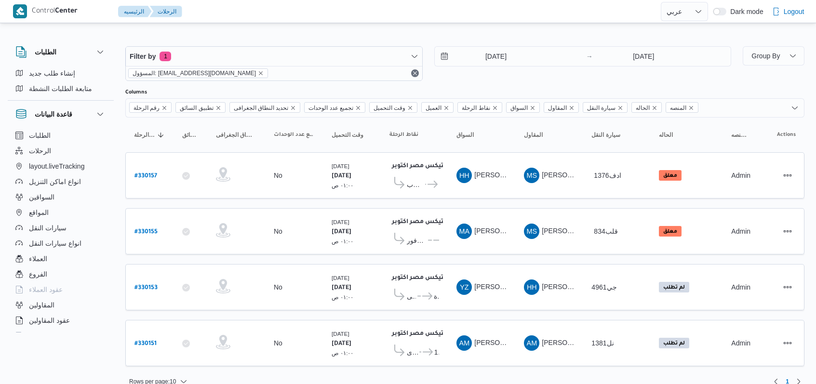
select select "ar"
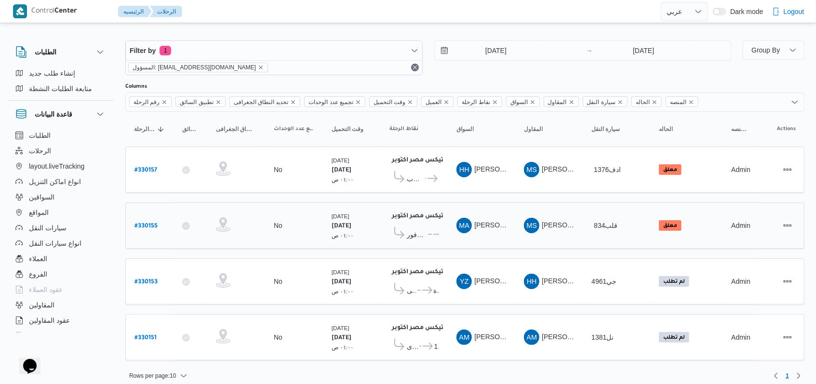
scroll to position [8, 0]
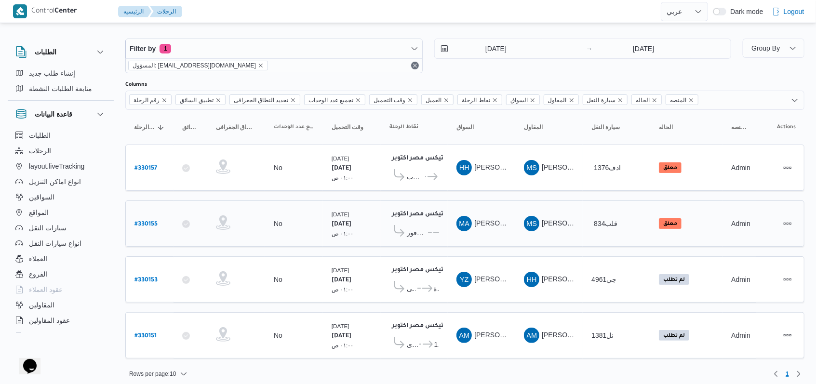
click at [150, 221] on b "# 330155" at bounding box center [146, 224] width 23 height 7
select select "ar"
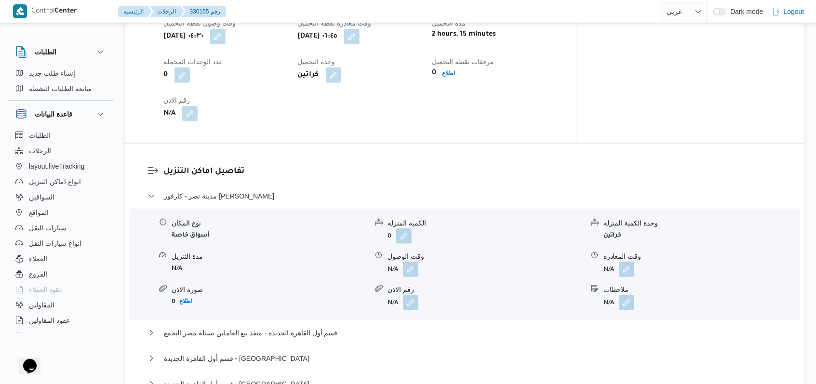
scroll to position [707, 0]
click at [410, 261] on button "button" at bounding box center [410, 268] width 15 height 15
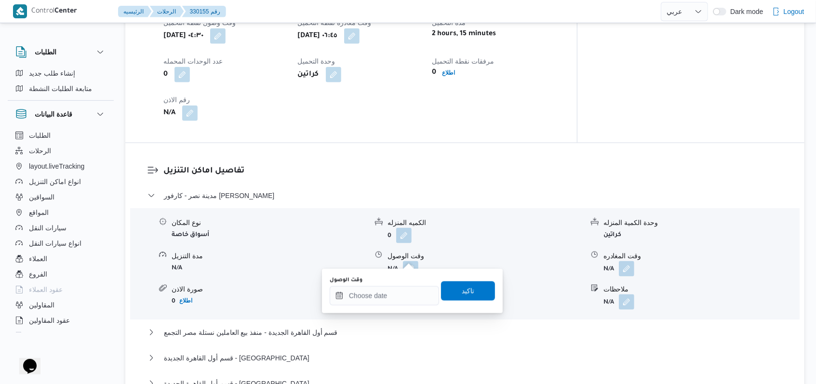
click at [391, 309] on div "You are in a dialog. To close this dialog, hit escape. وقت الوصول تاكيد" at bounding box center [412, 291] width 181 height 44
click at [391, 300] on input "وقت الوصول" at bounding box center [384, 295] width 109 height 19
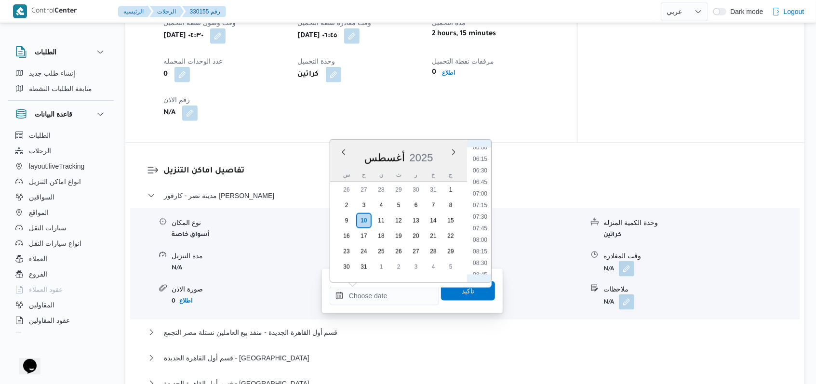
scroll to position [279, 0]
click at [483, 262] on li "08:30" at bounding box center [480, 267] width 22 height 10
type input "١٠/٠٨/٢٠٢٥ ٠٨:٣٠"
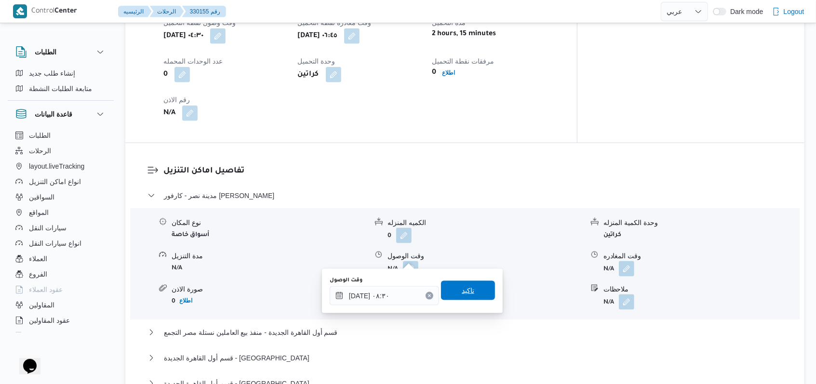
click at [474, 291] on span "تاكيد" at bounding box center [468, 290] width 54 height 19
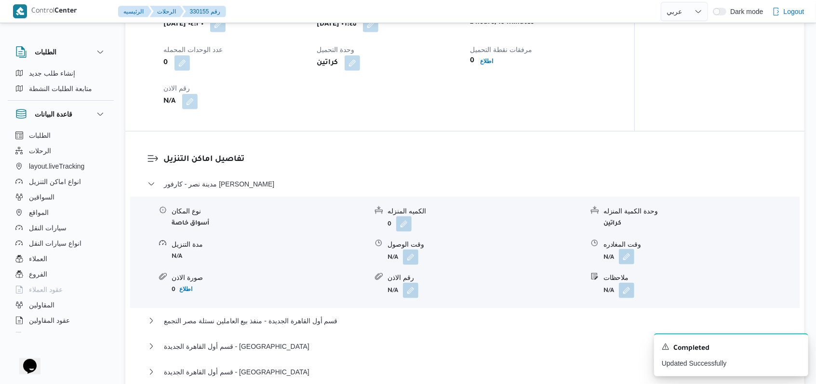
click at [635, 258] on form "N/A" at bounding box center [702, 257] width 196 height 15
click at [628, 258] on button "button" at bounding box center [626, 256] width 15 height 15
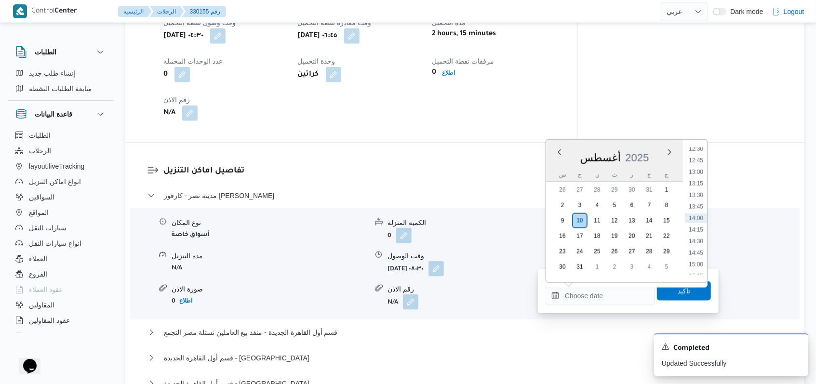
scroll to position [517, 0]
click at [702, 181] on li "11:45" at bounding box center [696, 179] width 22 height 10
type input "١٠/٠٨/٢٠٢٥ ١١:٤٥"
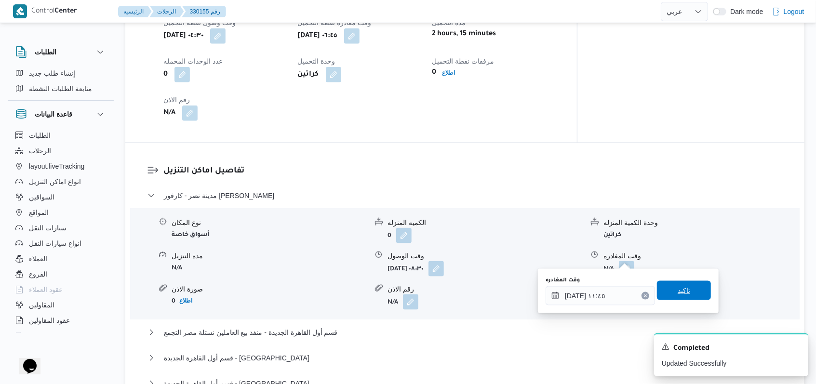
click at [683, 289] on span "تاكيد" at bounding box center [684, 290] width 54 height 19
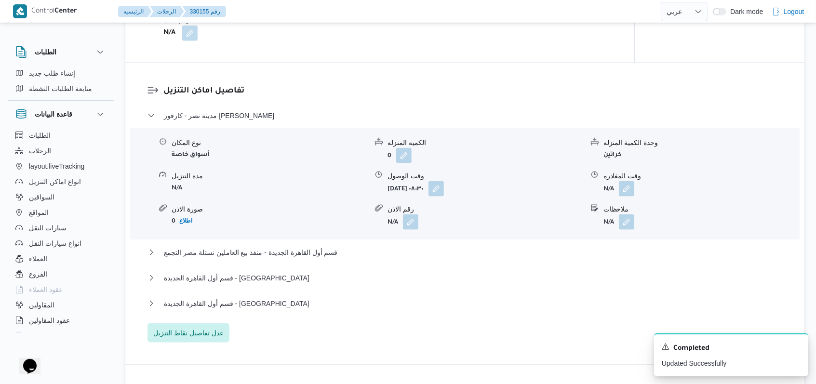
scroll to position [836, 0]
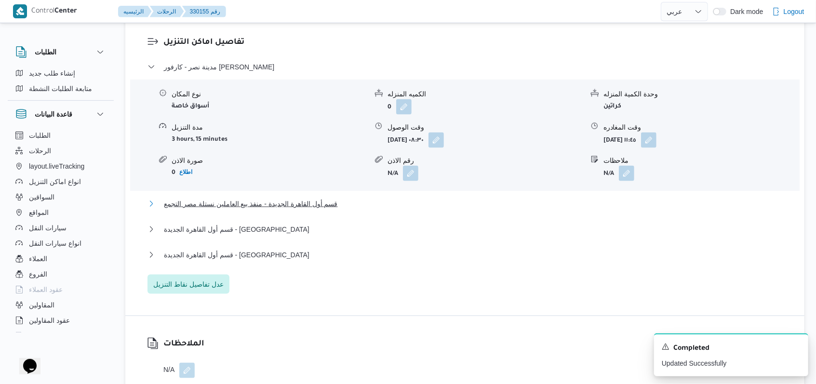
click at [292, 198] on span "قسم أول القاهرة الجديدة - منفذ بيع العاملين نستلة مصر التجمع" at bounding box center [251, 204] width 174 height 12
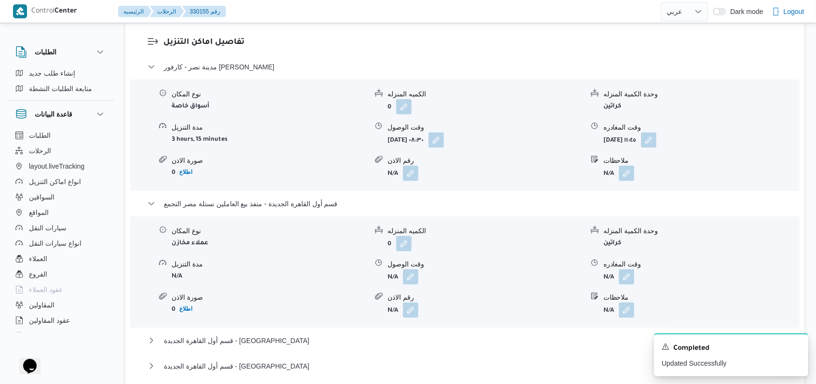
click at [413, 275] on div "نوع المكان عملاء مخازن الكميه المنزله 0 وحدة الكمية المنزله كراتين مدة التنزيل …" at bounding box center [465, 272] width 678 height 109
click at [411, 269] on button "button" at bounding box center [410, 276] width 15 height 15
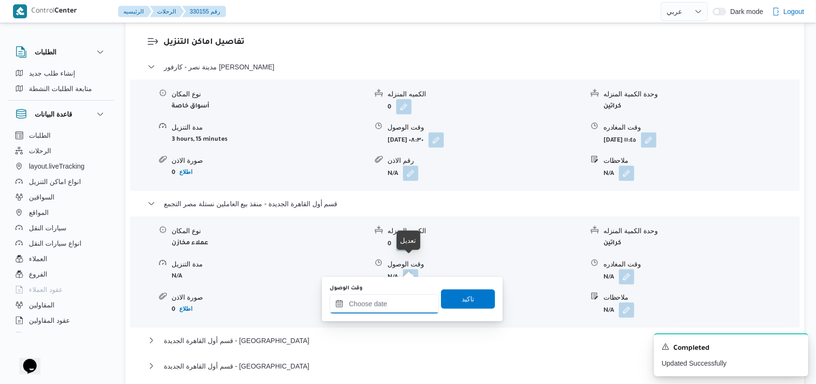
click at [391, 303] on input "وقت الوصول" at bounding box center [384, 304] width 109 height 19
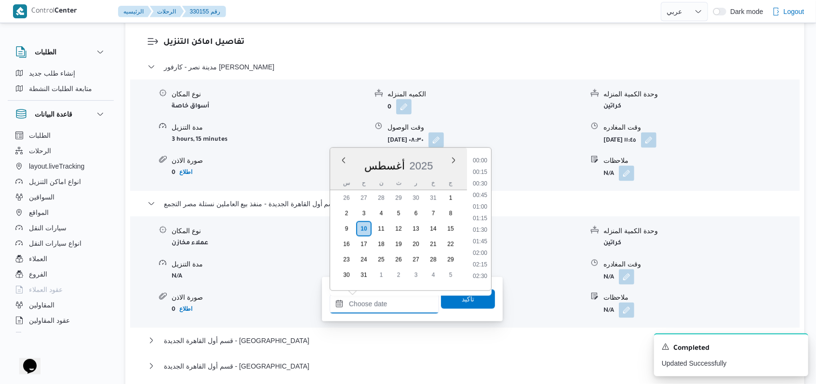
scroll to position [582, 0]
click at [487, 180] on li "13:00" at bounding box center [480, 181] width 22 height 10
type input "١٠/٠٨/٢٠٢٥ ١٣:٠٠"
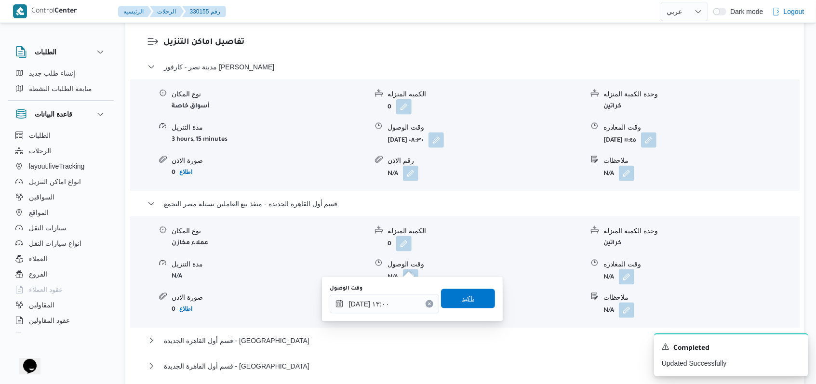
click at [470, 303] on span "تاكيد" at bounding box center [468, 298] width 54 height 19
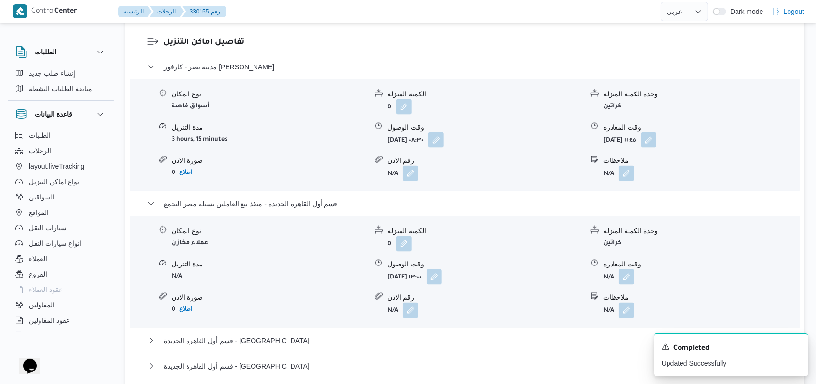
select select "ar"
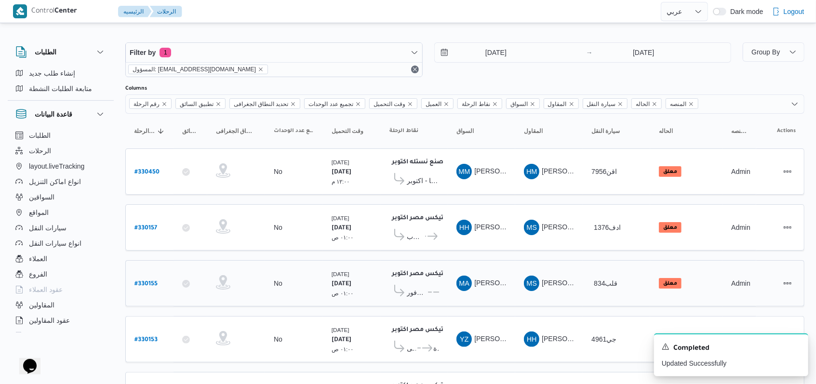
scroll to position [62, 0]
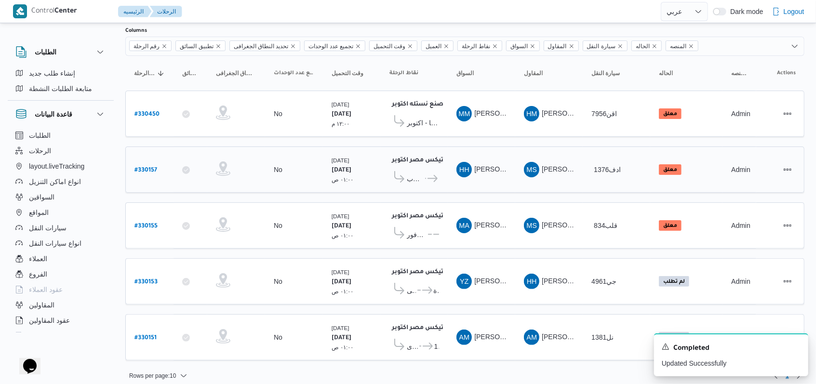
click at [154, 167] on b "# 330157" at bounding box center [146, 170] width 23 height 7
select select "ar"
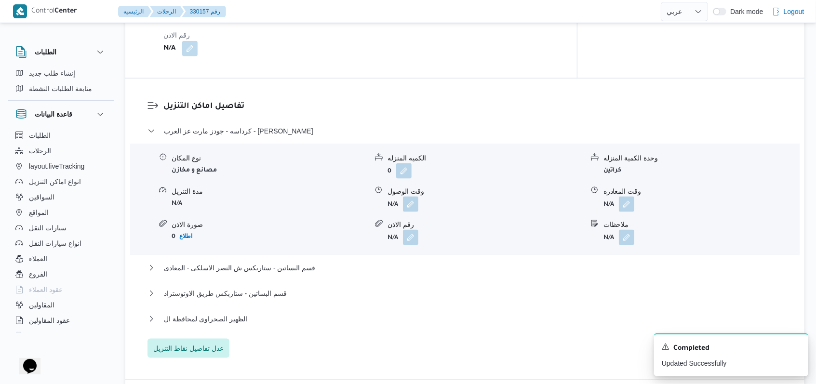
scroll to position [707, 0]
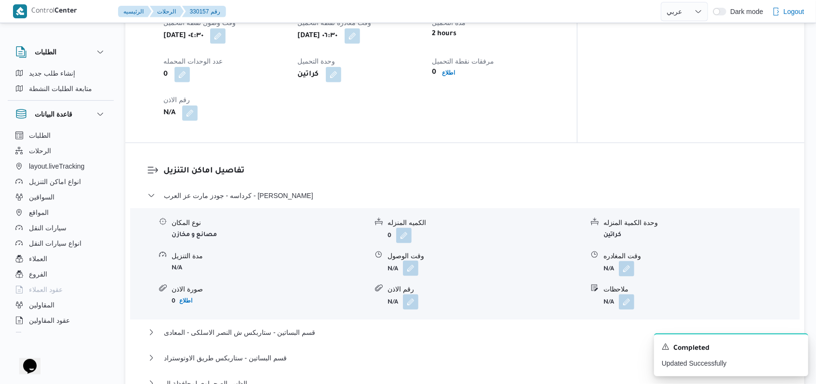
click at [411, 263] on button "button" at bounding box center [410, 268] width 15 height 15
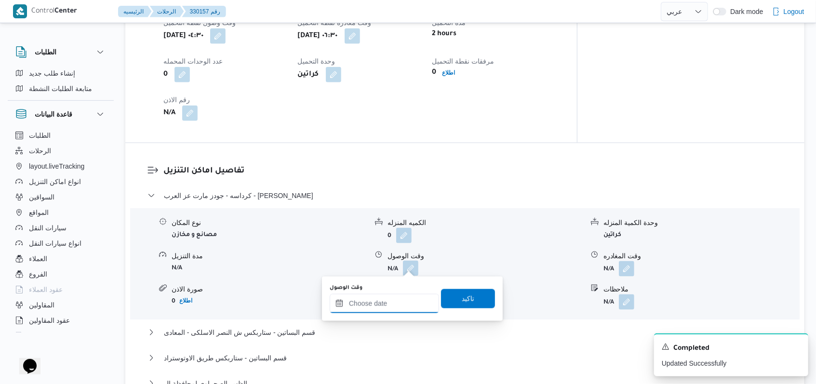
click at [395, 304] on input "وقت الوصول" at bounding box center [384, 303] width 109 height 19
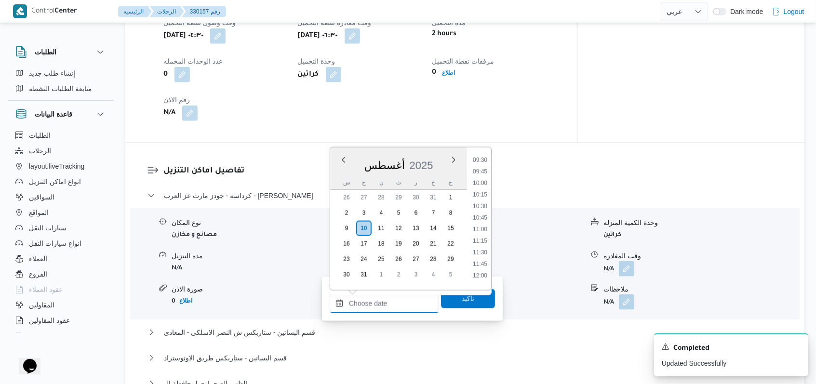
scroll to position [325, 0]
click at [482, 206] on li "08:00" at bounding box center [480, 206] width 22 height 10
type input "١٠/٠٨/٢٠٢٥ ٠٨:٠٠"
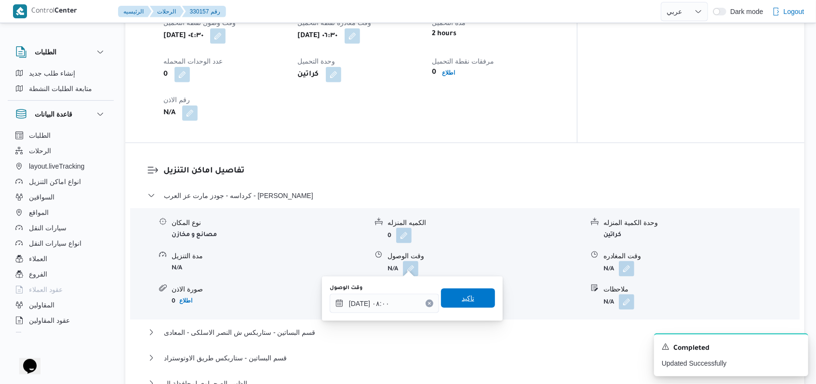
click at [462, 302] on span "تاكيد" at bounding box center [468, 299] width 13 height 12
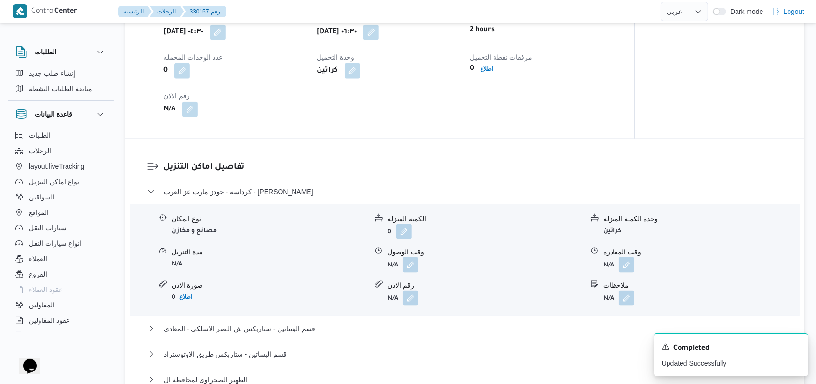
click at [638, 262] on form "N/A" at bounding box center [702, 265] width 196 height 15
click at [629, 265] on button "button" at bounding box center [626, 264] width 15 height 15
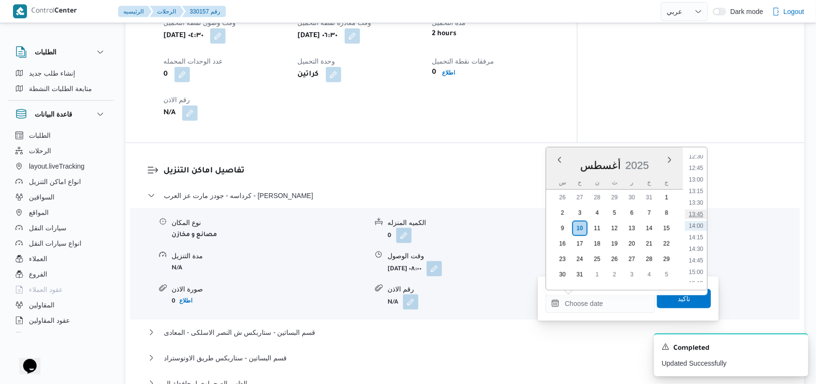
scroll to position [453, 0]
click at [700, 181] on li "10:15" at bounding box center [696, 182] width 22 height 10
type input "١٠/٠٨/٢٠٢٥ ١٠:١٥"
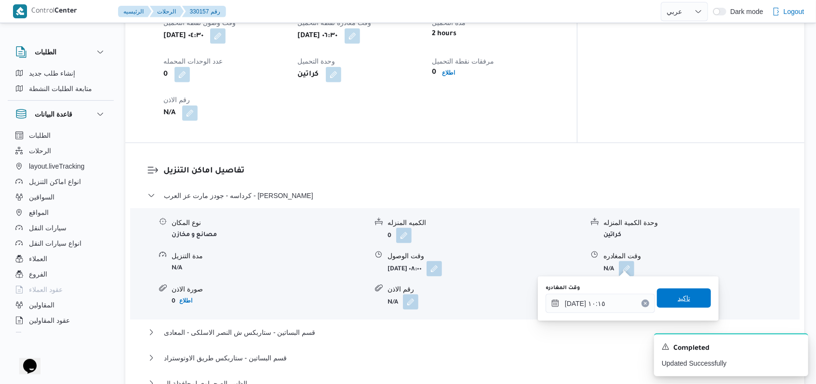
click at [693, 287] on div "وقت المغادره ١٠/٠٨/٢٠٢٥ ١٠:١٥ تاكيد" at bounding box center [628, 299] width 167 height 31
drag, startPoint x: 691, startPoint y: 299, endPoint x: 642, endPoint y: 316, distance: 51.9
click at [690, 299] on span "تاكيد" at bounding box center [684, 298] width 54 height 19
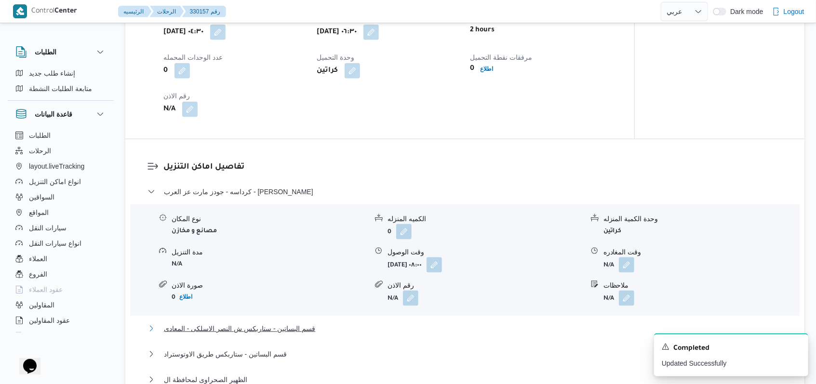
click at [298, 326] on span "قسم البساتين - ستاربكس ش النصر الاسلكى - المعادى" at bounding box center [239, 329] width 151 height 12
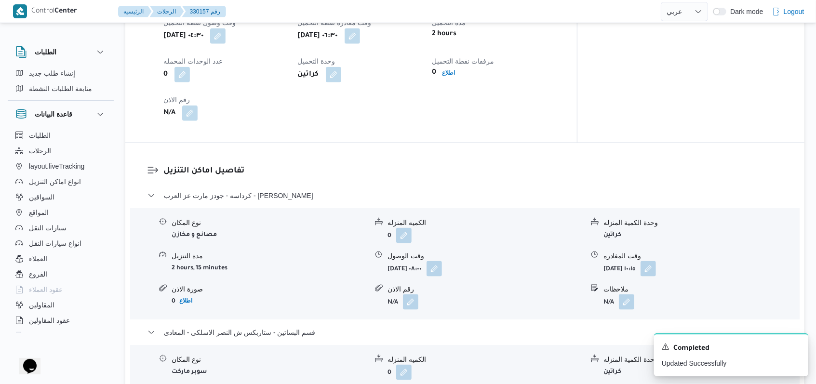
scroll to position [900, 0]
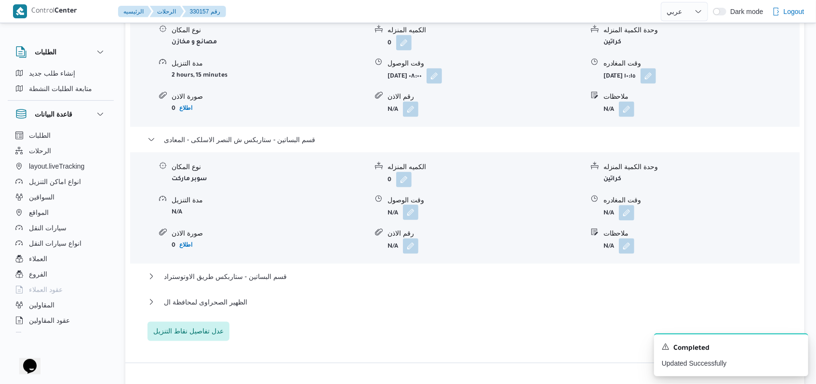
click at [408, 215] on button "button" at bounding box center [410, 212] width 15 height 15
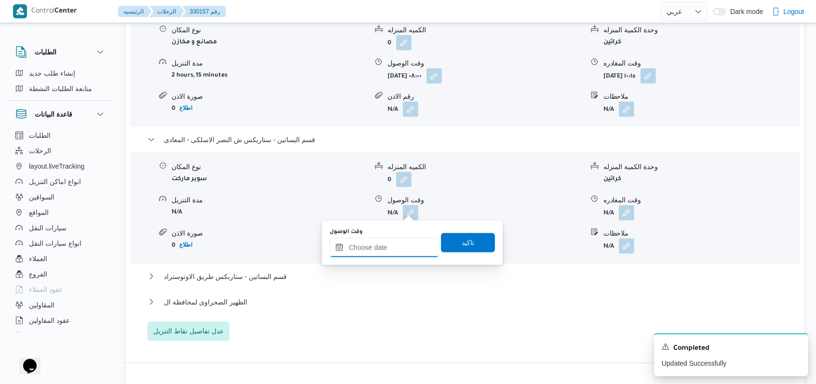
click at [388, 249] on input "وقت الوصول" at bounding box center [384, 247] width 109 height 19
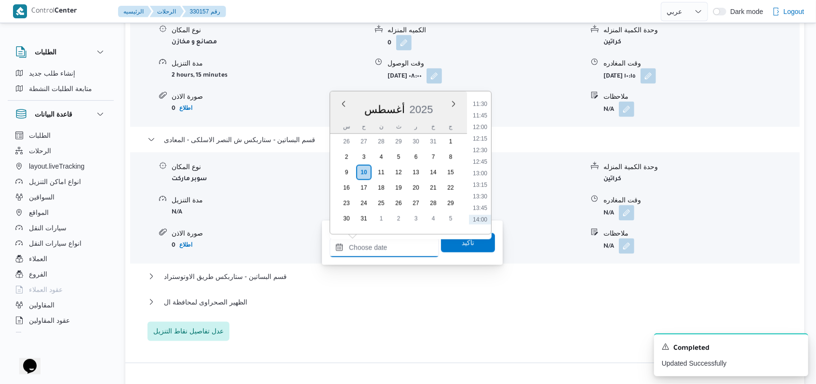
scroll to position [453, 0]
click at [481, 169] on li "11:15" at bounding box center [480, 172] width 22 height 10
type input "١٠/٠٨/٢٠٢٥ ١١:١٥"
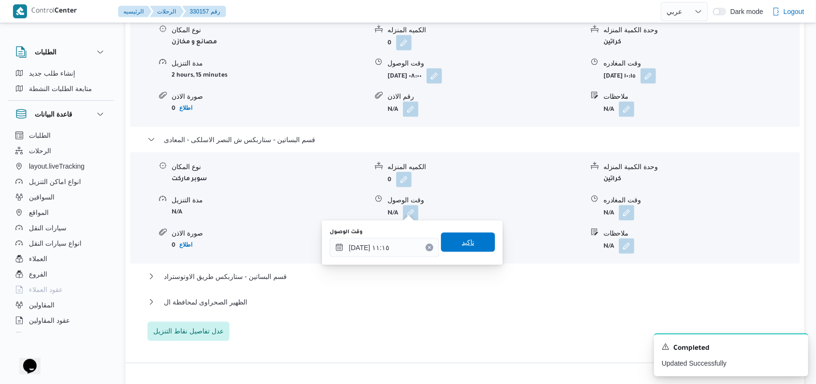
click at [473, 246] on span "تاكيد" at bounding box center [468, 242] width 54 height 19
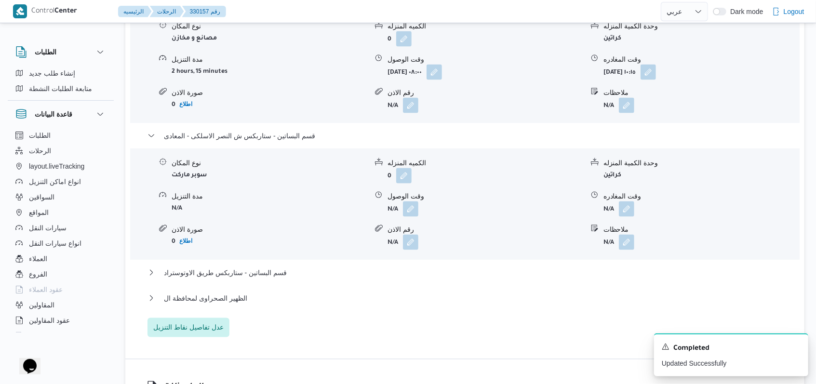
click at [636, 203] on form "N/A" at bounding box center [702, 209] width 196 height 15
click at [631, 207] on button "button" at bounding box center [626, 209] width 15 height 15
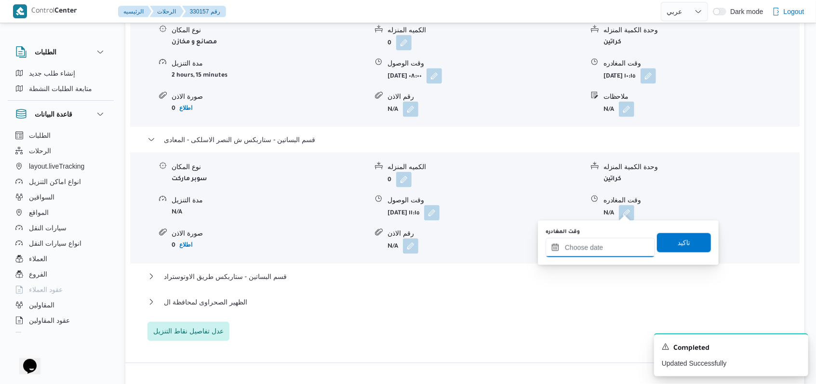
click at [613, 247] on input "وقت المغادره" at bounding box center [600, 247] width 109 height 19
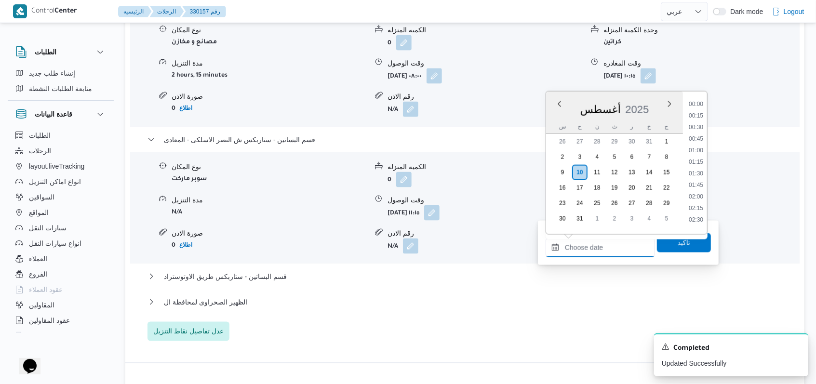
scroll to position [582, 0]
click at [699, 102] on li "12:30" at bounding box center [696, 101] width 22 height 10
type input "١٠/٠٨/٢٠٢٥ ١٢:٣٠"
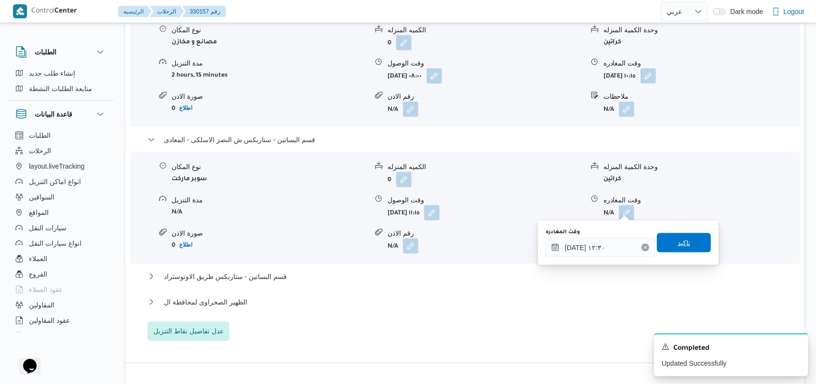
click at [685, 249] on span "تاكيد" at bounding box center [684, 242] width 54 height 19
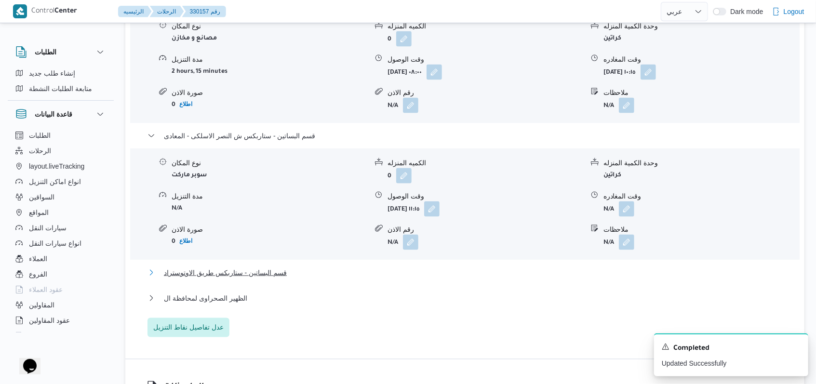
click at [293, 268] on button "قسم البساتين - ستاربكس طريق الاوتوستراد" at bounding box center [466, 273] width 636 height 12
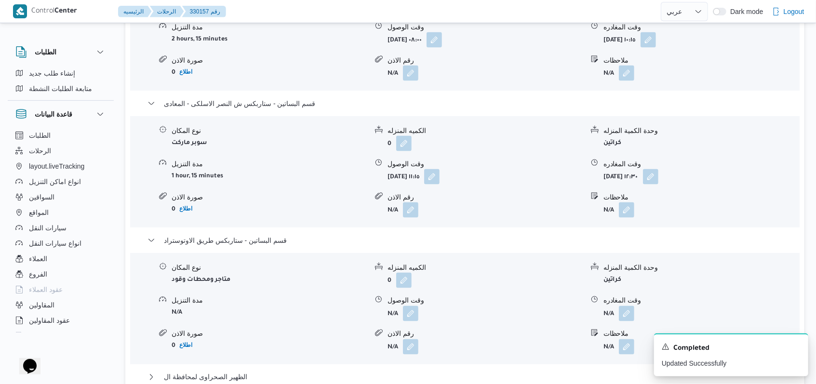
scroll to position [965, 0]
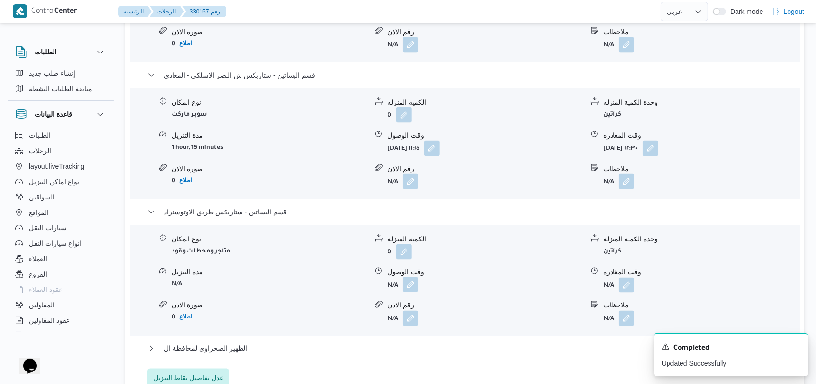
click at [408, 280] on button "button" at bounding box center [410, 284] width 15 height 15
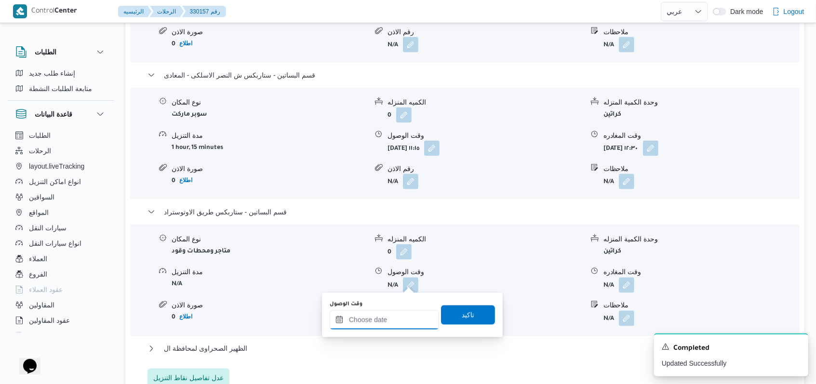
click at [382, 326] on input "وقت الوصول" at bounding box center [384, 320] width 109 height 19
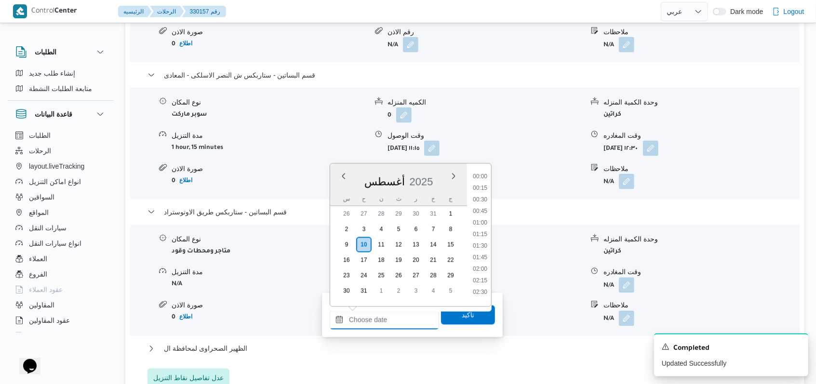
scroll to position [582, 0]
click at [482, 200] on li "13:00" at bounding box center [480, 196] width 22 height 10
type input "١٠/٠٨/٢٠٢٥ ١٣:٠٠"
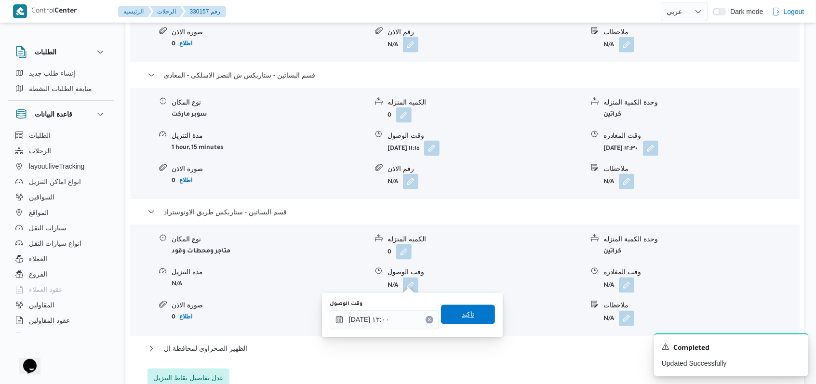
click at [464, 313] on span "تاكيد" at bounding box center [468, 315] width 13 height 12
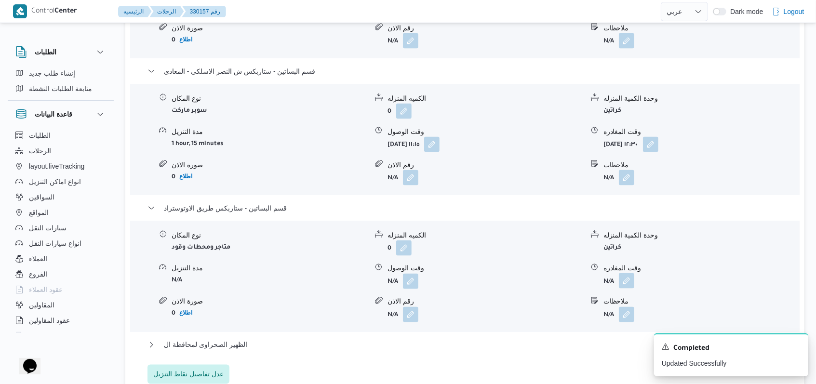
click at [627, 281] on button "button" at bounding box center [626, 280] width 15 height 15
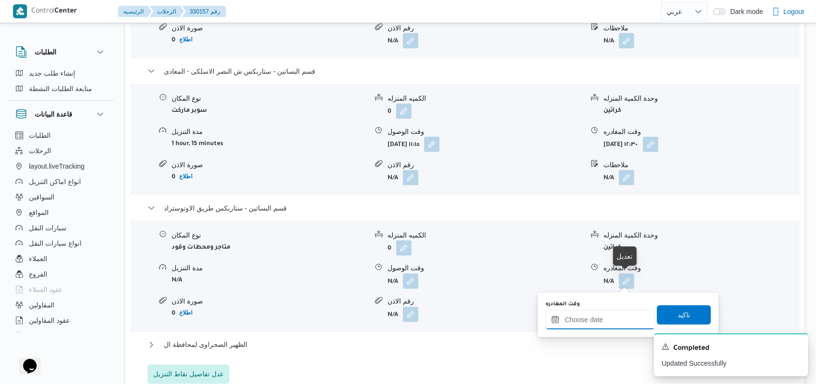
click at [609, 317] on input "وقت المغادره" at bounding box center [600, 320] width 109 height 19
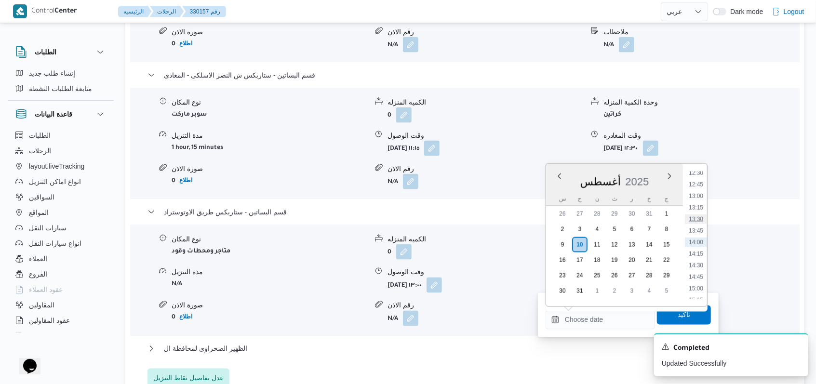
click at [702, 223] on li "13:30" at bounding box center [696, 220] width 22 height 10
type input "١٠/٠٨/٢٠٢٥ ١٣:٣٠"
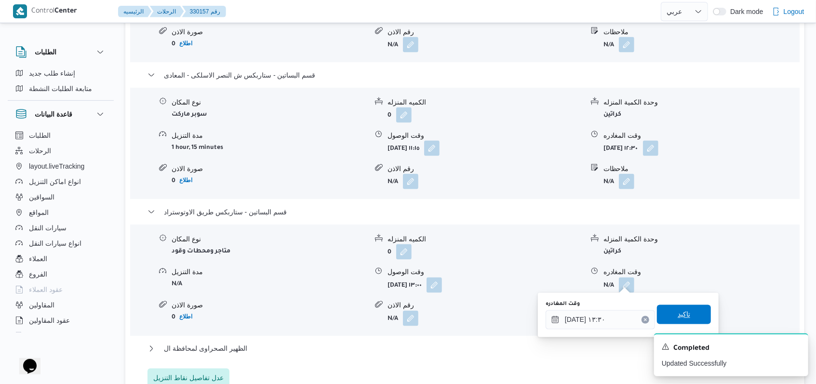
click at [689, 315] on span "تاكيد" at bounding box center [684, 314] width 54 height 19
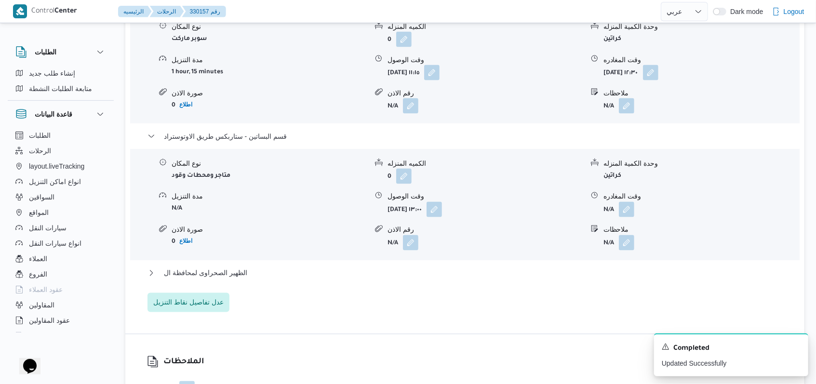
scroll to position [1157, 0]
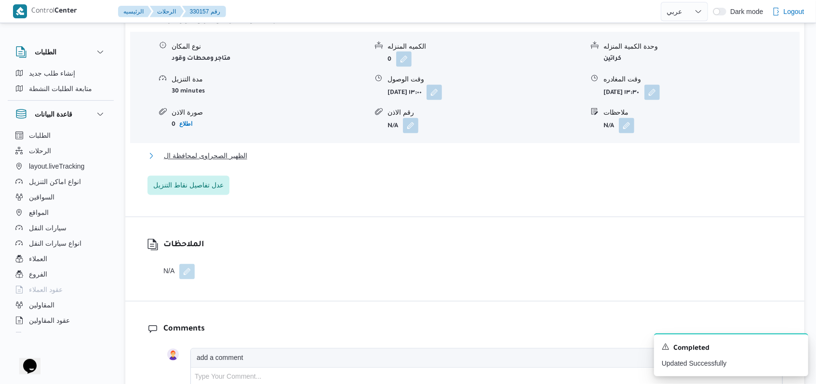
click at [239, 156] on span "الظهير الصحراوى لمحافظة ال" at bounding box center [205, 156] width 83 height 12
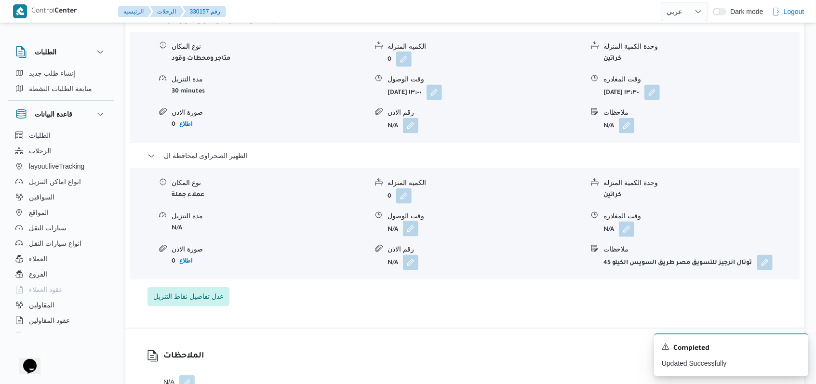
click at [412, 225] on button "button" at bounding box center [410, 228] width 15 height 15
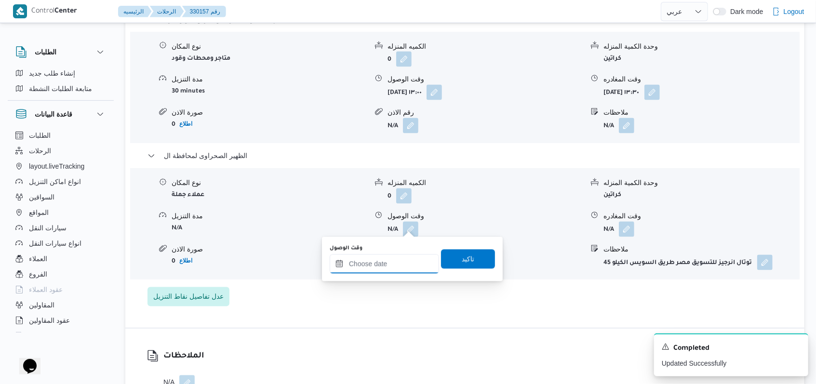
click at [390, 260] on input "وقت الوصول" at bounding box center [384, 264] width 109 height 19
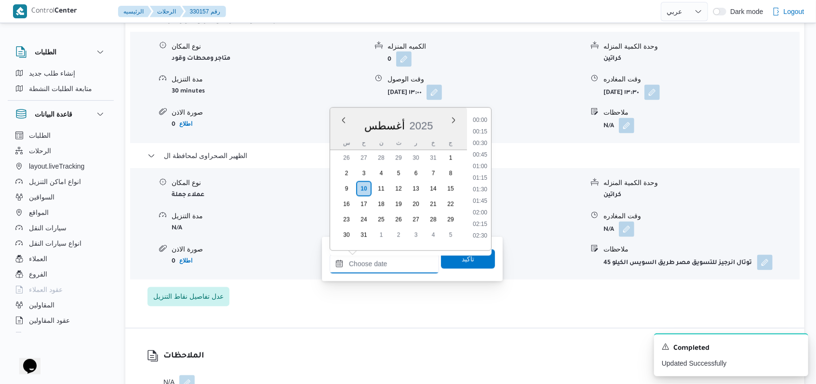
scroll to position [582, 0]
click at [479, 188] on li "14:00" at bounding box center [480, 187] width 22 height 10
type input "١٠/٠٨/٢٠٢٥ ١٤:٠٠"
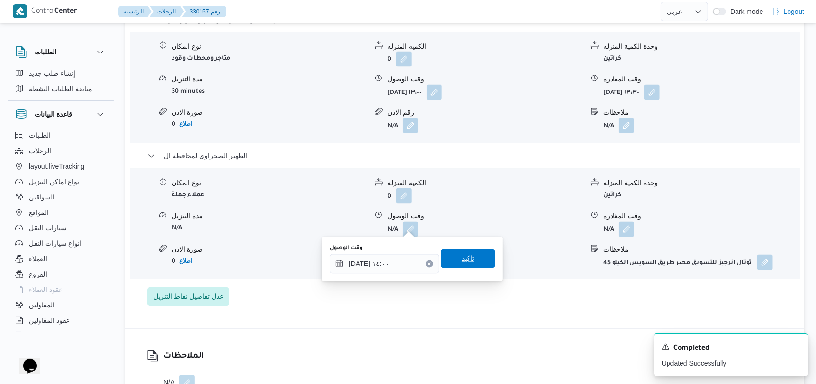
click at [475, 251] on span "تاكيد" at bounding box center [468, 258] width 54 height 19
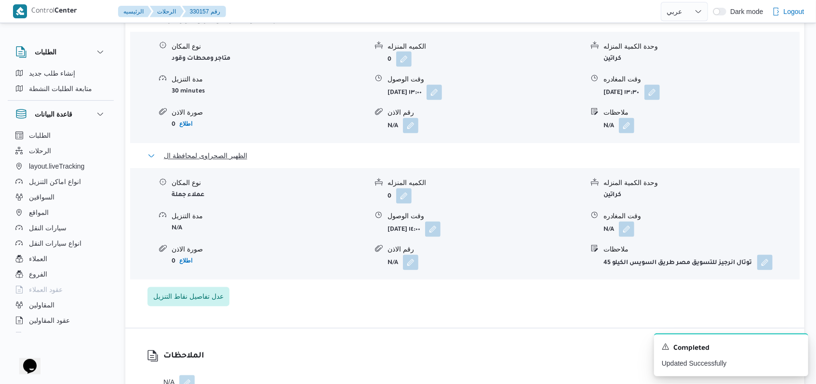
click at [219, 152] on span "الظهير الصحراوى لمحافظة ال" at bounding box center [205, 156] width 83 height 12
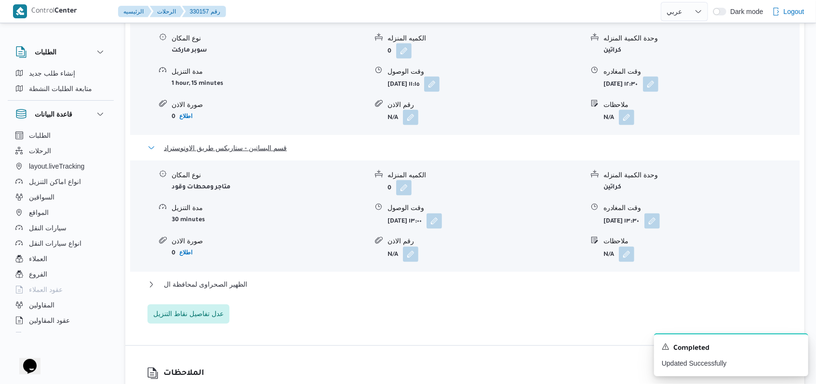
drag, startPoint x: 255, startPoint y: 142, endPoint x: 263, endPoint y: 147, distance: 10.2
click at [255, 142] on span "قسم البساتين - ستاربكس طريق الاوتوستراد" at bounding box center [225, 148] width 123 height 12
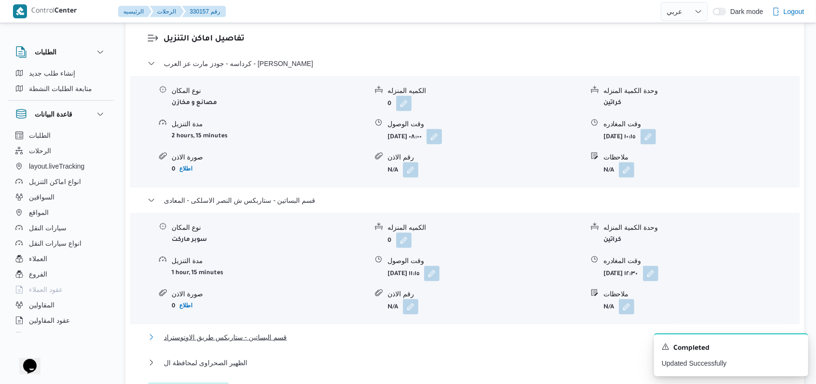
scroll to position [836, 0]
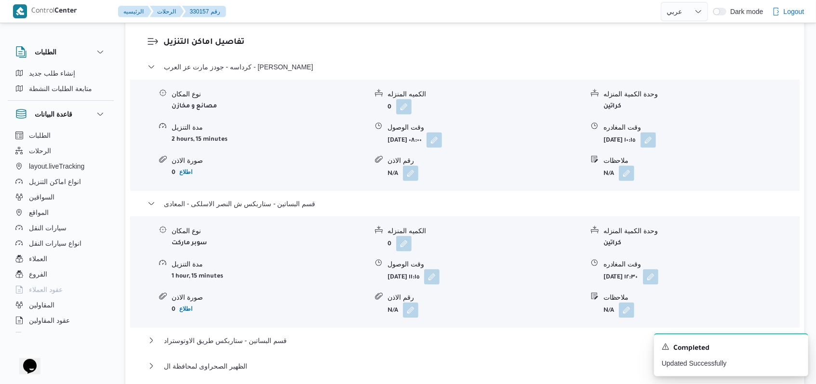
click at [272, 206] on div "قسم البساتين - ستاربكس ش النصر الاسلكى - المعادى" at bounding box center [466, 207] width 636 height 18
click at [258, 73] on div "كرداسه - جودز مارت عز العرب - ابو رواش" at bounding box center [466, 70] width 636 height 18
click at [258, 68] on span "كرداسه - جودز مارت عز العرب - ابو رواش" at bounding box center [239, 67] width 150 height 12
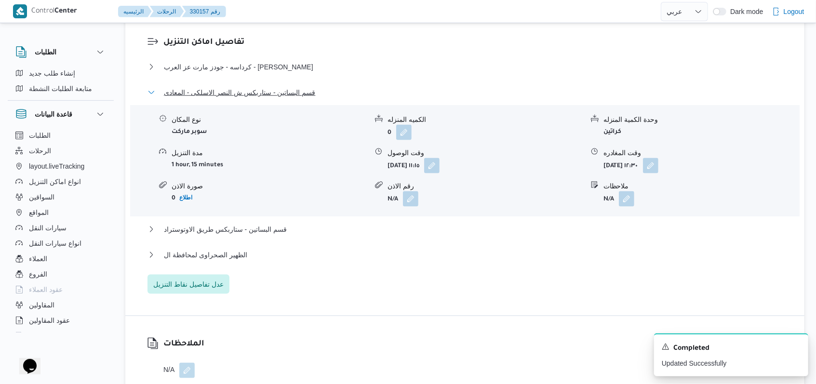
click at [277, 88] on span "قسم البساتين - ستاربكس ش النصر الاسلكى - المعادى" at bounding box center [239, 93] width 151 height 12
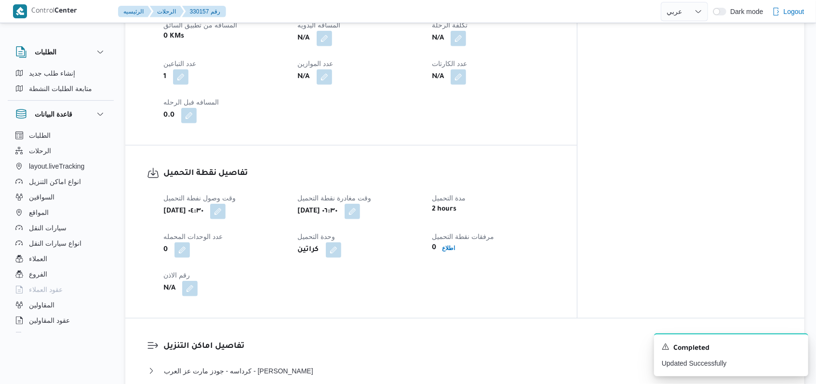
scroll to position [450, 0]
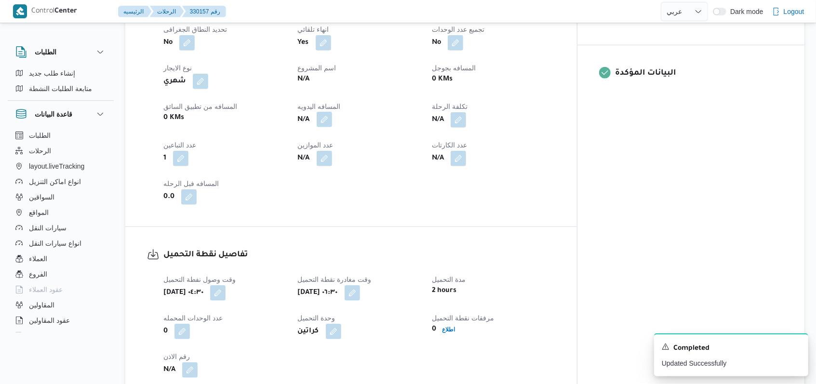
click at [332, 118] on button "button" at bounding box center [324, 119] width 15 height 15
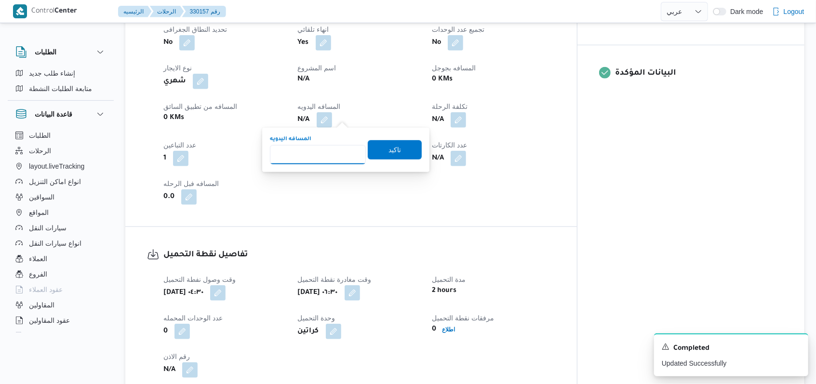
click at [320, 161] on input "المسافه اليدويه" at bounding box center [318, 154] width 96 height 19
type input "285"
click at [389, 148] on span "تاكيد" at bounding box center [395, 150] width 13 height 12
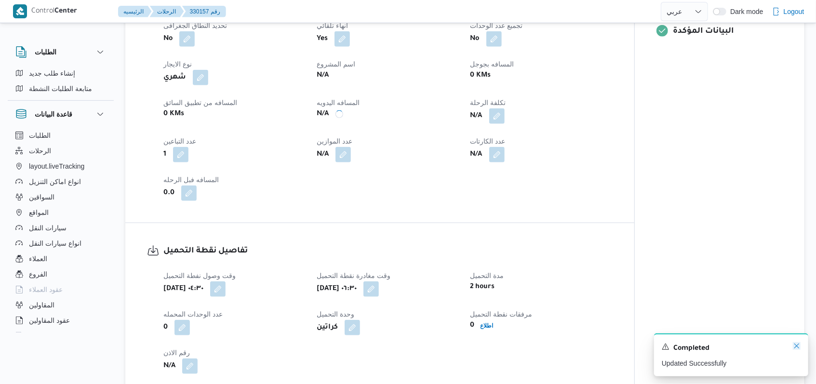
click at [799, 349] on icon "Dismiss toast" at bounding box center [797, 346] width 8 height 8
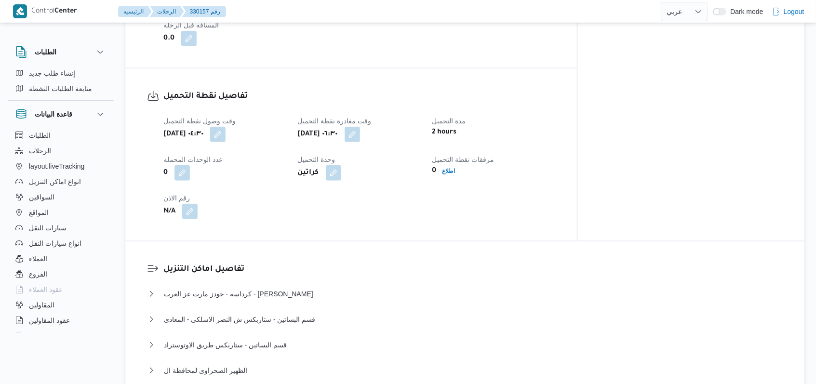
scroll to position [707, 0]
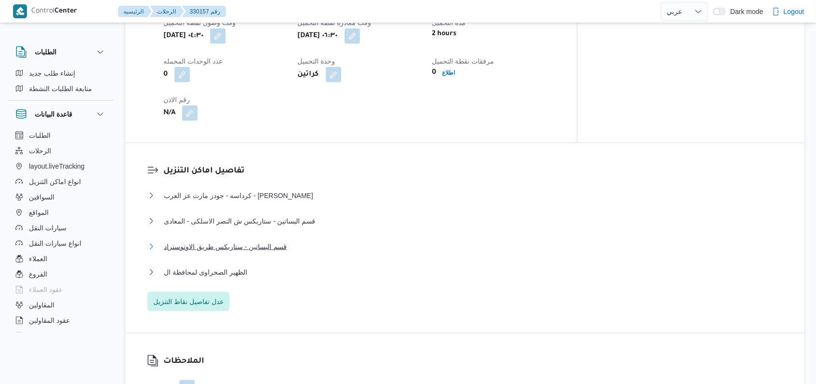
click at [243, 247] on span "قسم البساتين - ستاربكس طريق الاوتوستراد" at bounding box center [225, 247] width 123 height 12
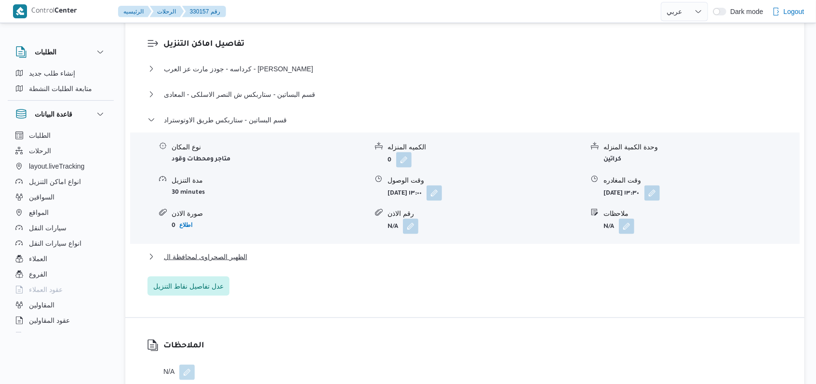
scroll to position [836, 0]
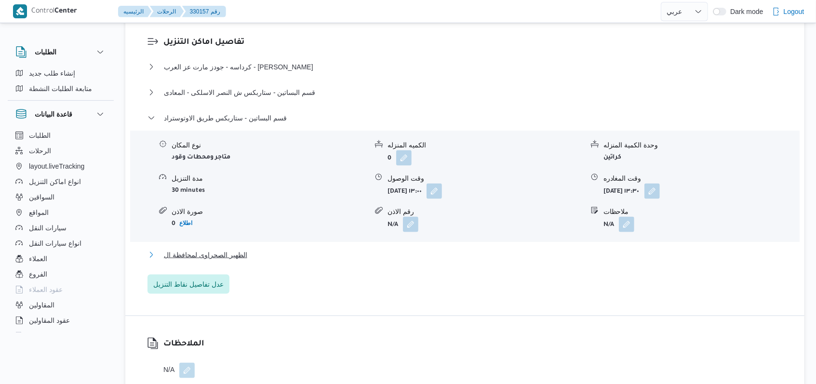
click at [245, 253] on span "الظهير الصحراوى لمحافظة ال" at bounding box center [205, 255] width 83 height 12
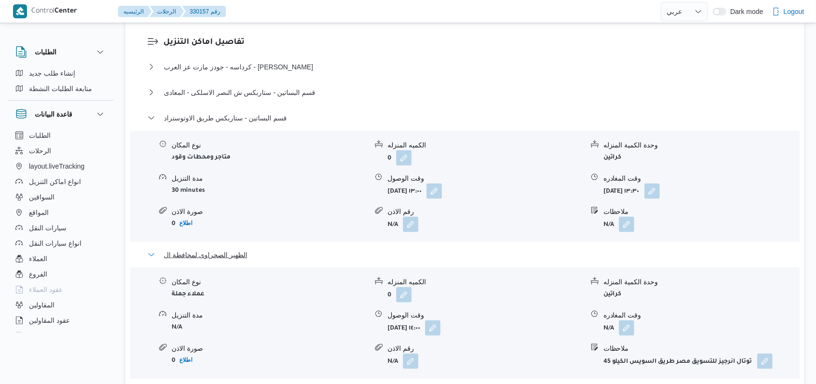
click at [245, 253] on span "الظهير الصحراوى لمحافظة ال" at bounding box center [205, 255] width 83 height 12
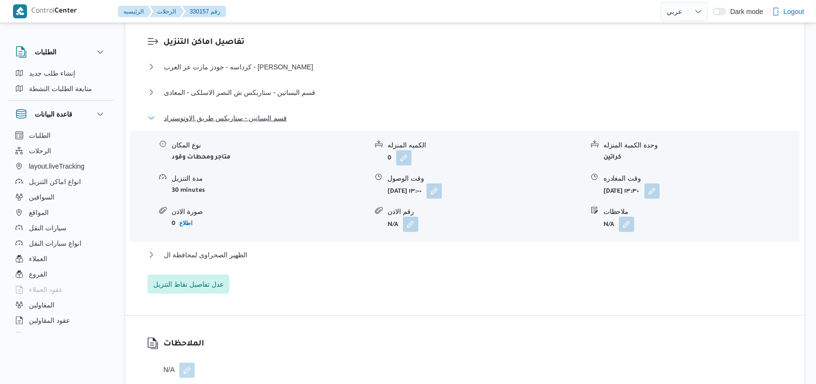
click at [258, 116] on span "قسم البساتين - ستاربكس طريق الاوتوستراد" at bounding box center [225, 118] width 123 height 12
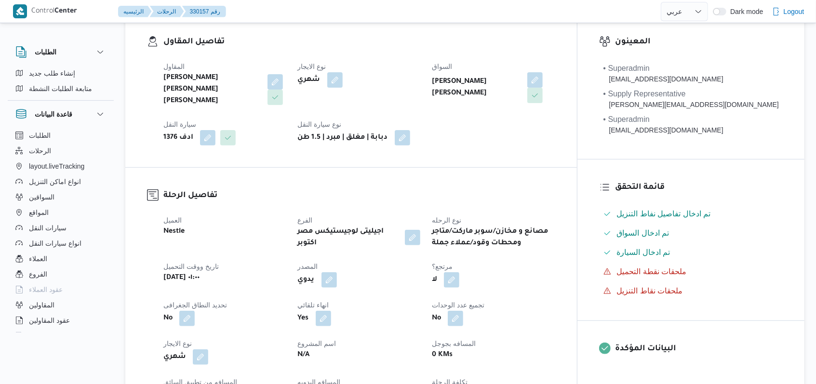
scroll to position [0, 0]
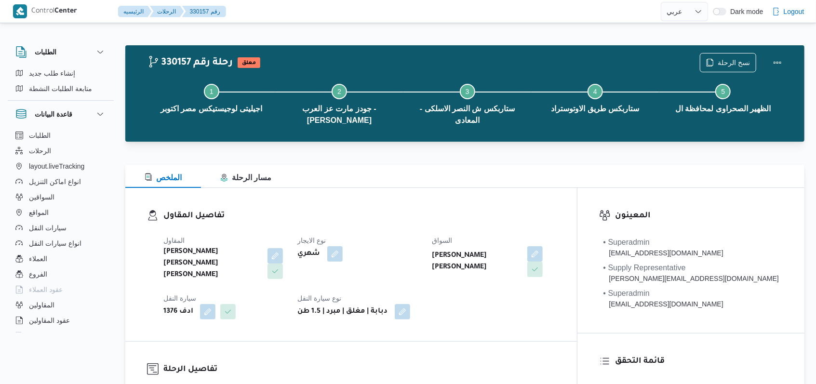
click at [417, 216] on h3 "تفاصيل المقاول" at bounding box center [359, 216] width 392 height 13
select select "ar"
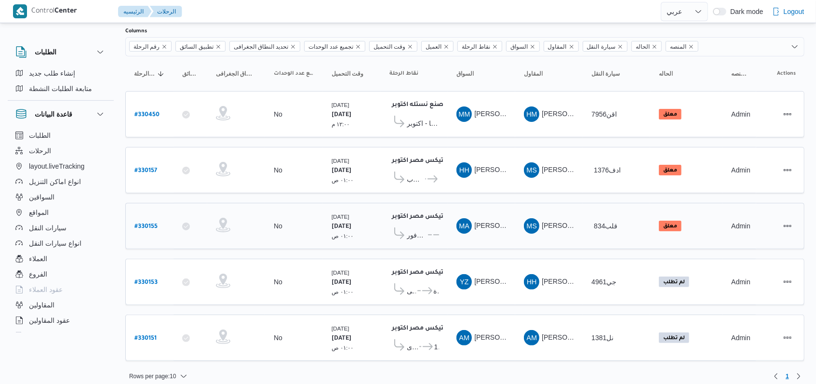
scroll to position [62, 0]
click at [150, 223] on b "# 330155" at bounding box center [146, 226] width 23 height 7
select select "ar"
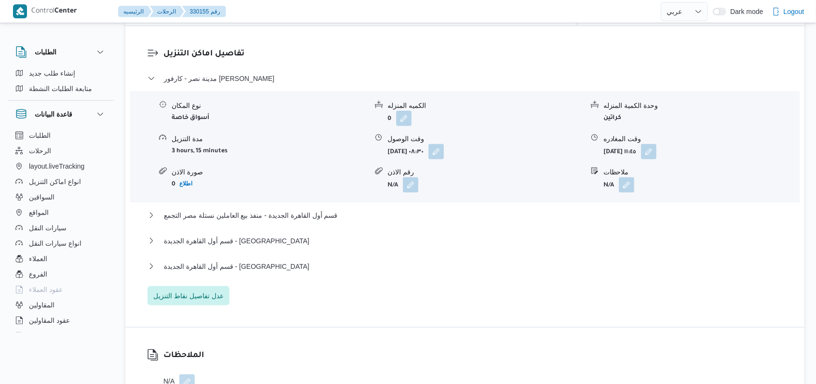
scroll to position [836, 0]
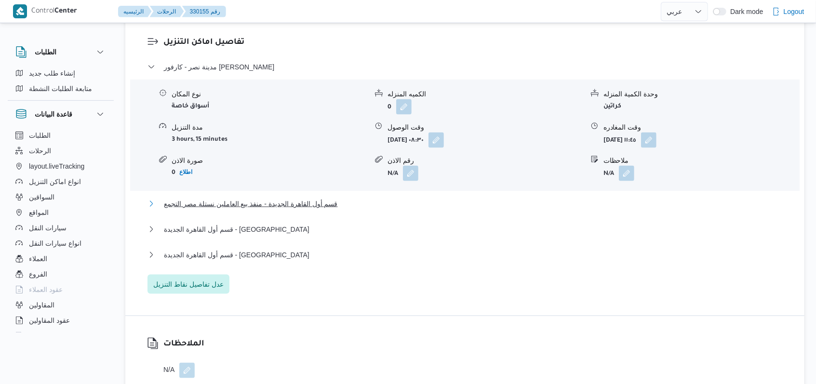
click at [292, 198] on span "قسم أول القاهرة الجديدة - منفذ بيع العاملين نستلة مصر التجمع" at bounding box center [251, 204] width 174 height 12
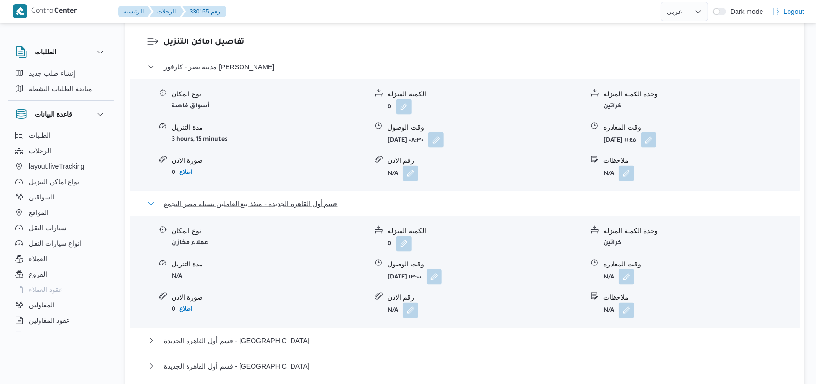
click at [292, 198] on span "قسم أول القاهرة الجديدة - منفذ بيع العاملين نستلة مصر التجمع" at bounding box center [251, 204] width 174 height 12
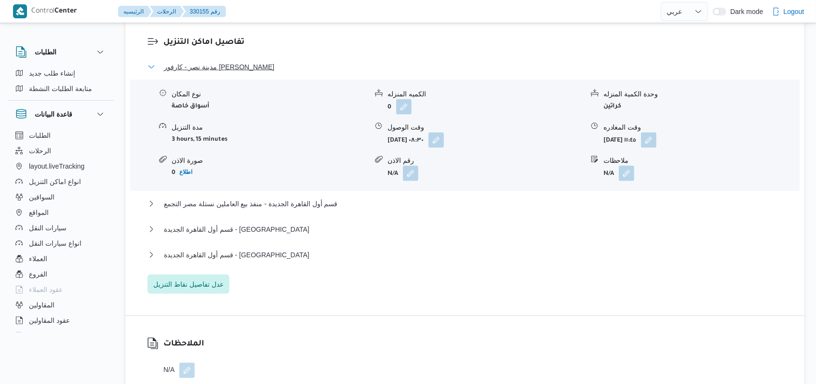
click at [216, 61] on span "مدينة نصر - كارفور مهدى عرفة" at bounding box center [219, 67] width 110 height 12
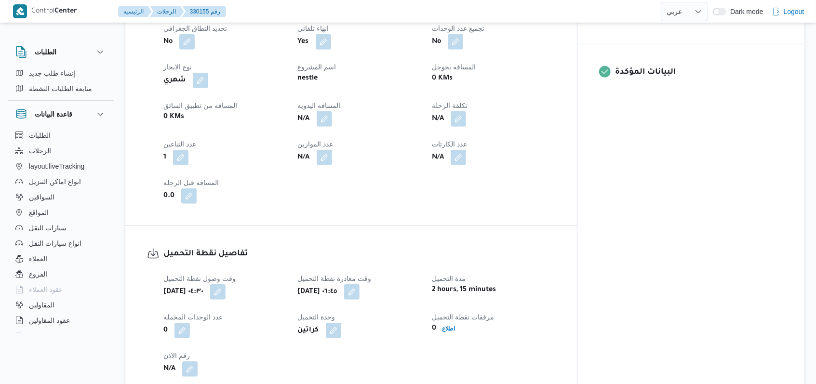
scroll to position [450, 0]
click at [332, 112] on button "button" at bounding box center [324, 119] width 15 height 15
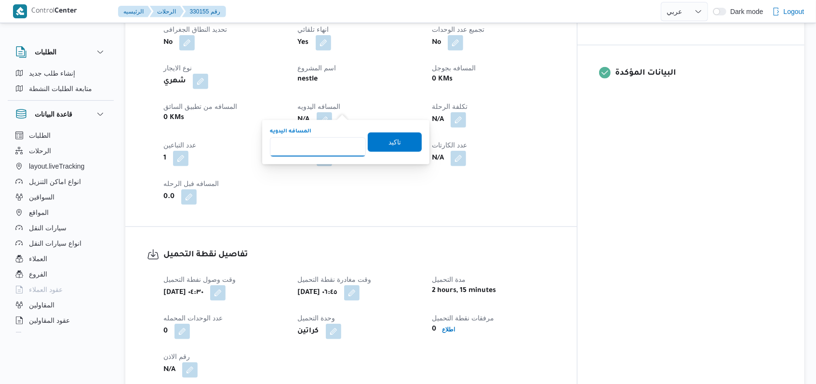
click at [312, 143] on input "المسافه اليدويه" at bounding box center [318, 146] width 96 height 19
type input "157"
click at [394, 143] on span "تاكيد" at bounding box center [395, 141] width 54 height 19
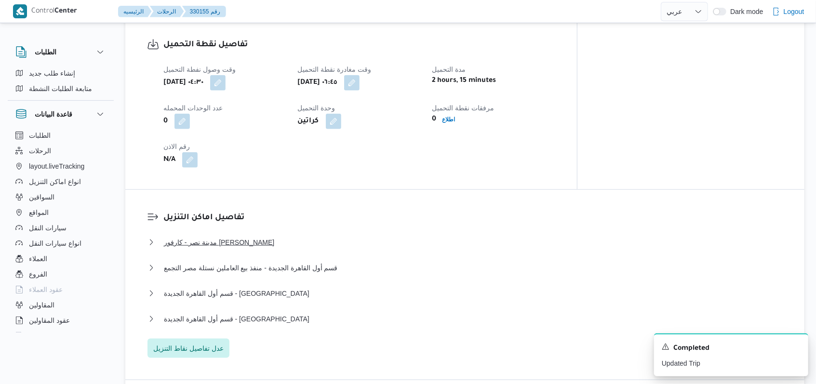
scroll to position [707, 0]
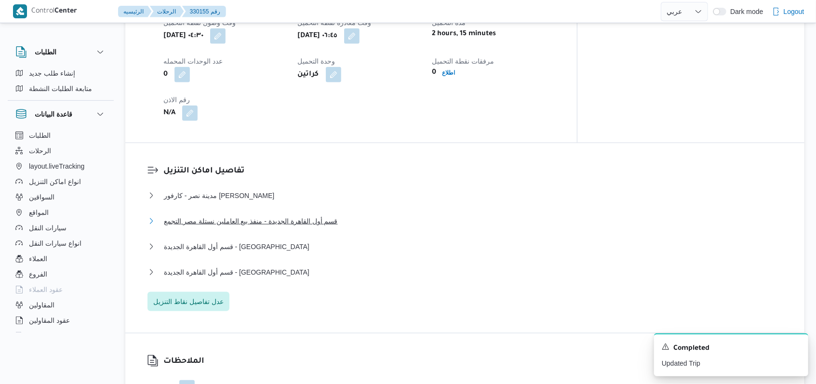
click at [262, 216] on span "قسم أول القاهرة الجديدة - منفذ بيع العاملين نستلة مصر التجمع" at bounding box center [251, 222] width 174 height 12
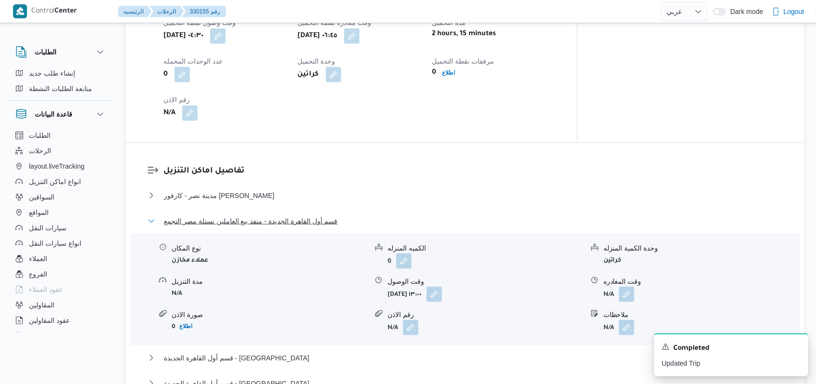
click at [262, 216] on span "قسم أول القاهرة الجديدة - منفذ بيع العاملين نستلة مصر التجمع" at bounding box center [251, 222] width 174 height 12
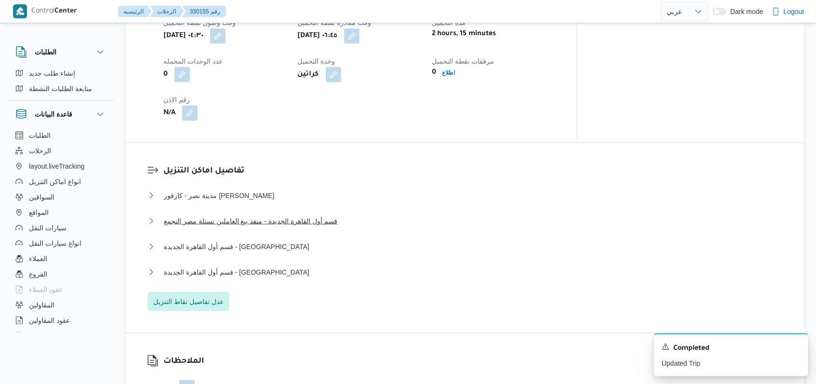
click at [259, 216] on span "قسم أول القاهرة الجديدة - منفذ بيع العاملين نستلة مصر التجمع" at bounding box center [251, 222] width 174 height 12
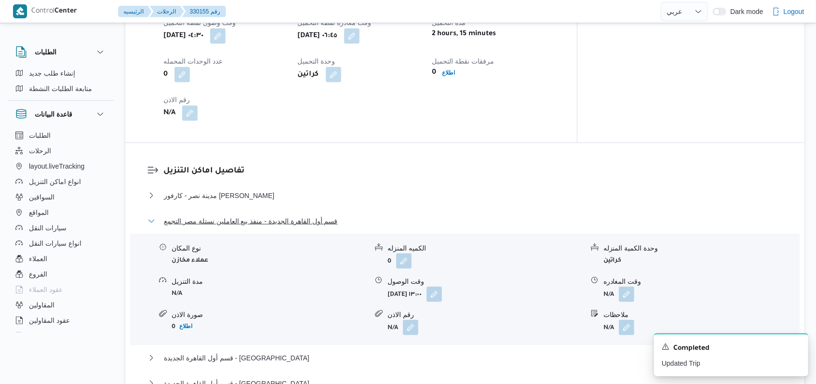
click at [285, 216] on span "قسم أول القاهرة الجديدة - منفذ بيع العاملين نستلة مصر التجمع" at bounding box center [251, 222] width 174 height 12
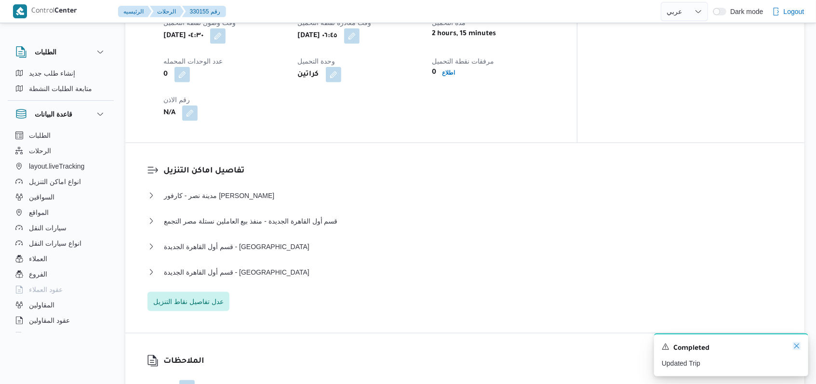
click at [798, 350] on icon "Dismiss toast" at bounding box center [797, 346] width 8 height 8
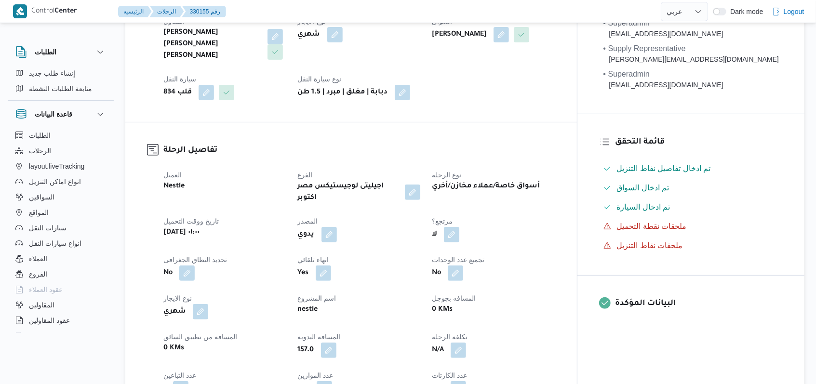
scroll to position [0, 0]
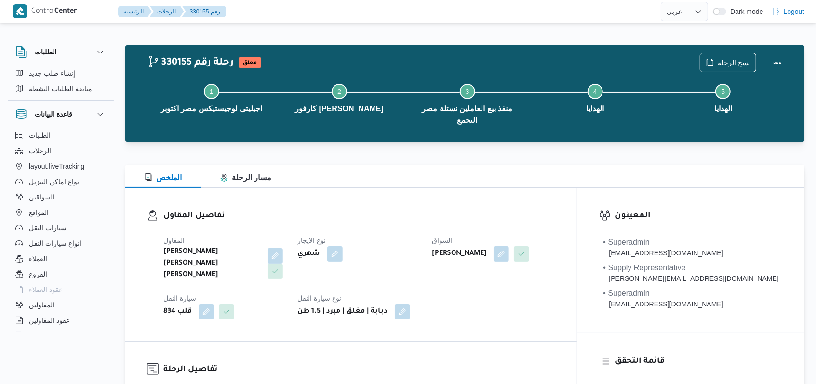
click at [421, 211] on h3 "تفاصيل المقاول" at bounding box center [359, 216] width 392 height 13
select select "ar"
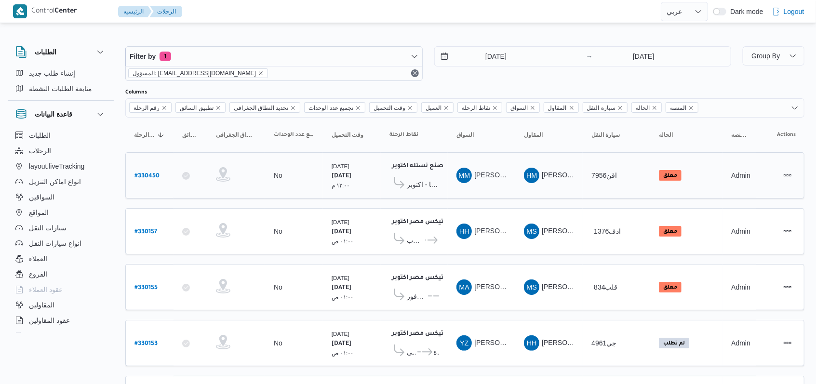
click at [148, 179] on b "# 330450" at bounding box center [147, 176] width 25 height 7
select select "ar"
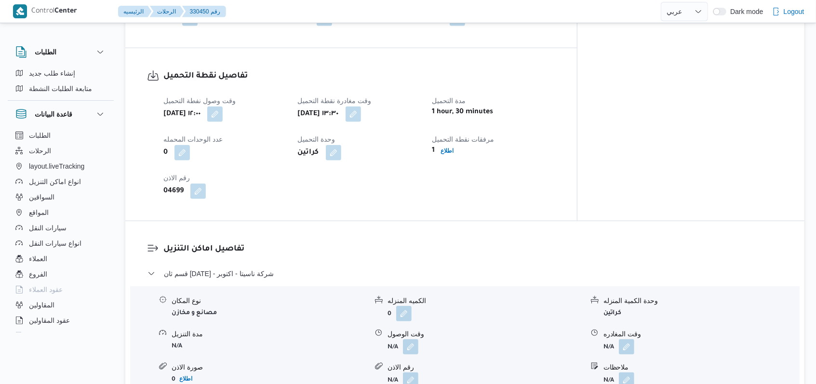
scroll to position [579, 0]
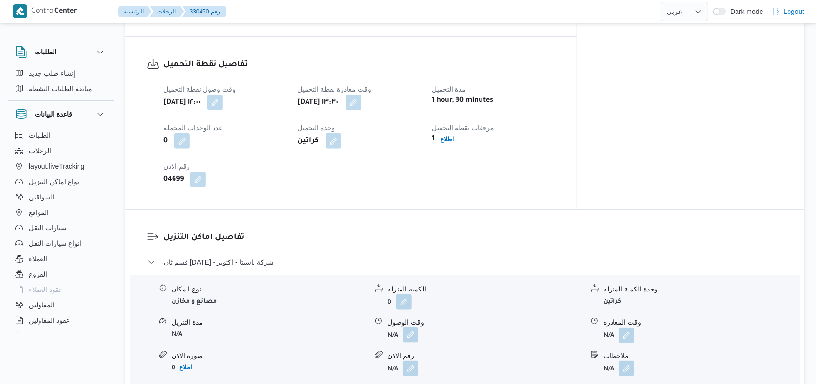
click at [405, 327] on button "button" at bounding box center [410, 334] width 15 height 15
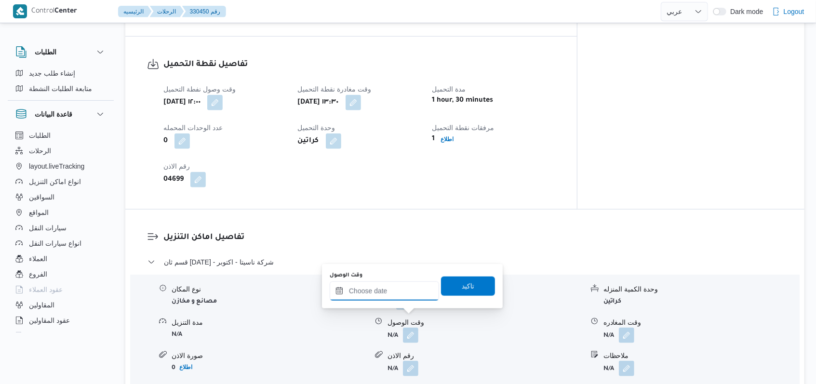
click at [378, 295] on input "وقت الوصول" at bounding box center [384, 291] width 109 height 19
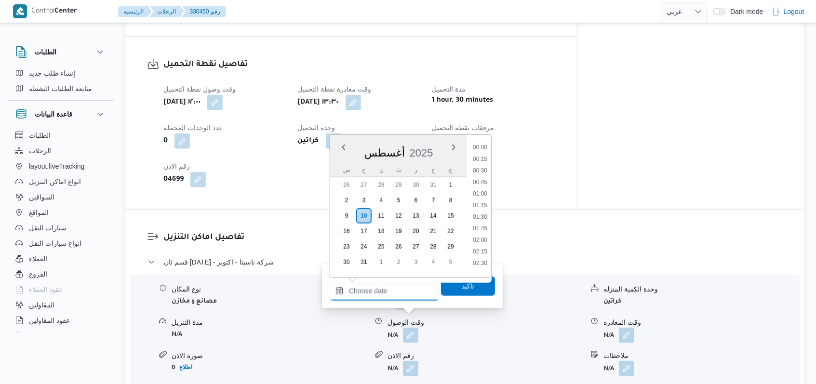
scroll to position [594, 0]
click at [487, 200] on li "14:00" at bounding box center [480, 202] width 22 height 10
type input "١٠/٠٨/٢٠٢٥ ١٤:٠٠"
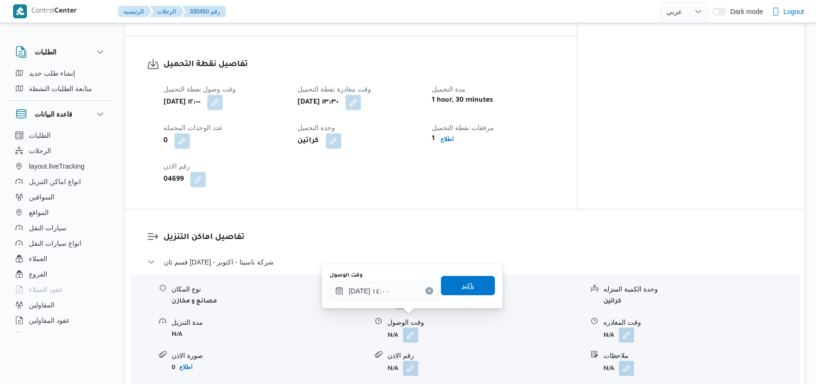
click at [476, 277] on span "تاكيد" at bounding box center [468, 285] width 54 height 19
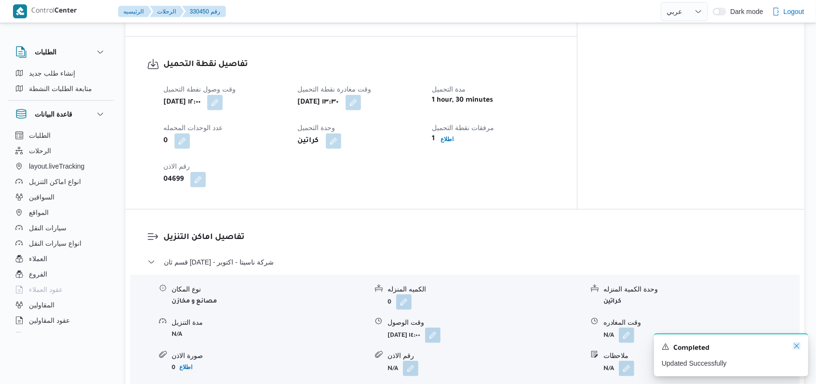
click at [797, 346] on icon "Dismiss toast" at bounding box center [797, 346] width 8 height 8
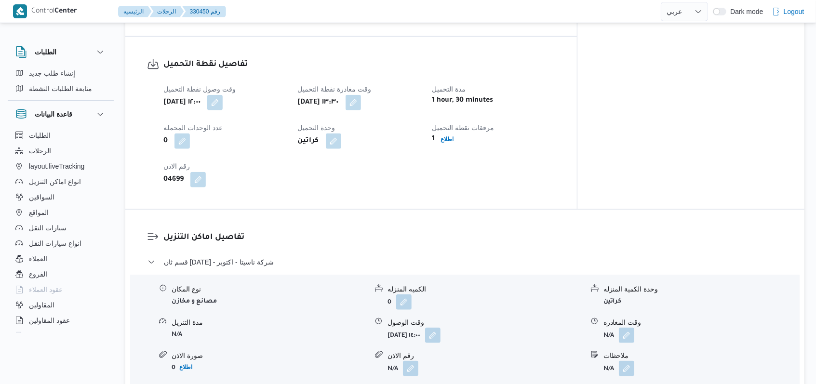
select select "ar"
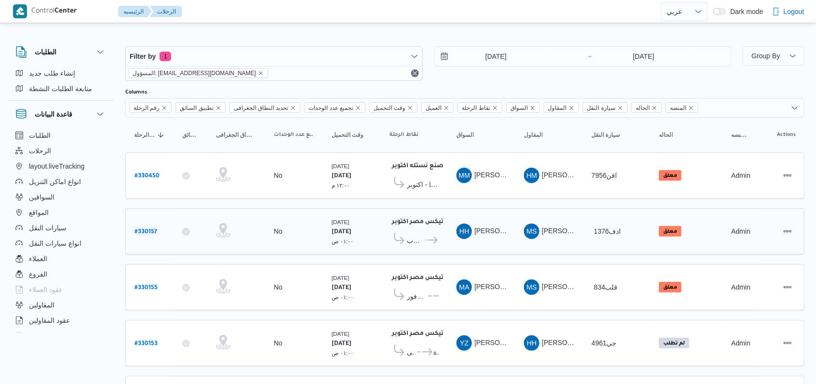
click at [465, 76] on div "10/8/2025 → 10/8/2025" at bounding box center [584, 63] width 298 height 35
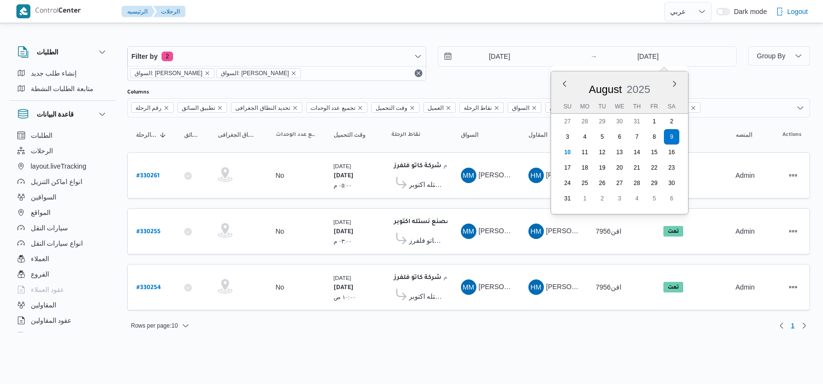
select select "ar"
click at [579, 377] on html "Control Center الرئيسيه الرحلات English عربي Dark mode Logout الطلبات إنشاء طلب…" at bounding box center [411, 192] width 823 height 384
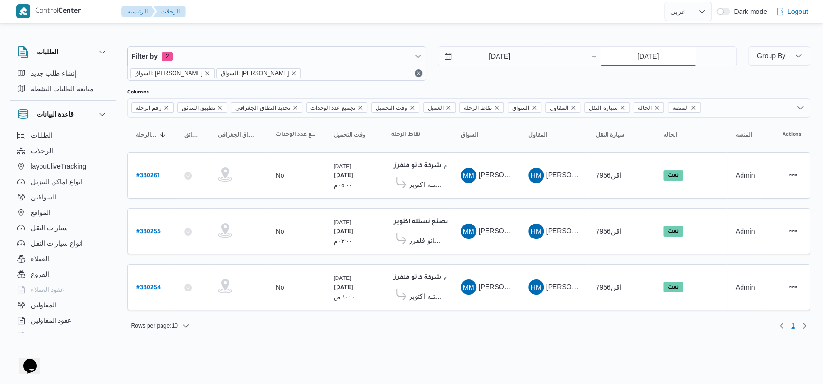
click at [641, 53] on input "9/8/2025" at bounding box center [648, 56] width 96 height 19
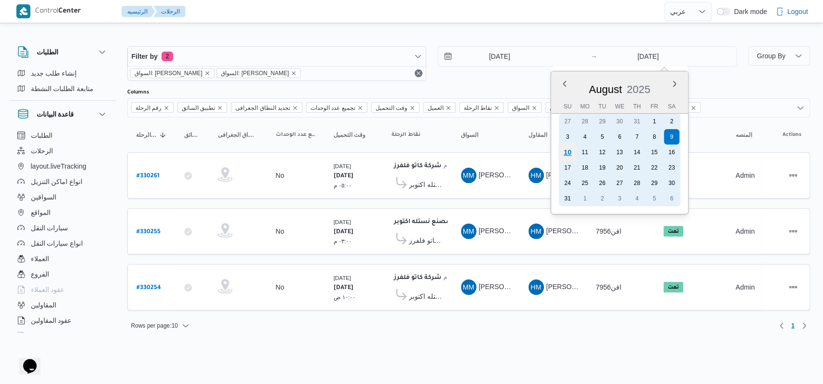
click at [569, 156] on div "10" at bounding box center [567, 152] width 18 height 18
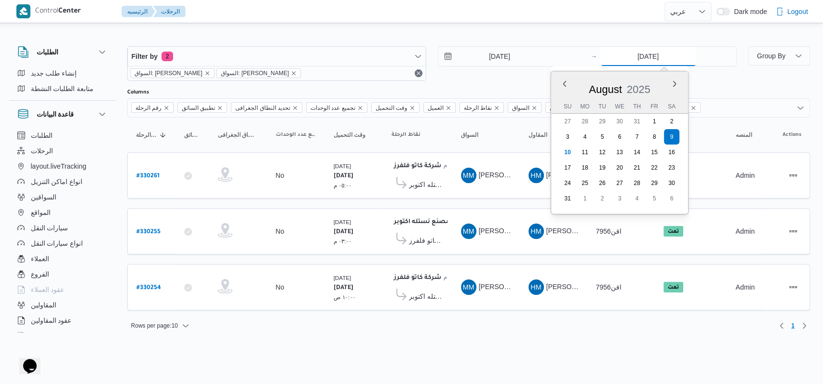
type input "[DATE]"
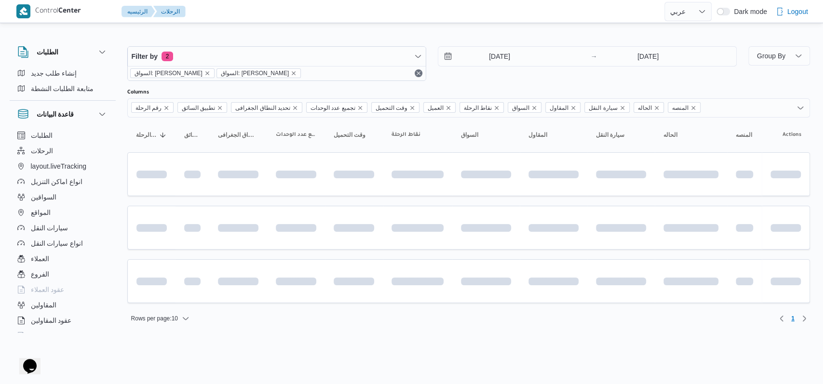
click at [502, 66] on div "9/8/2025 → 10/8/2025" at bounding box center [587, 56] width 299 height 20
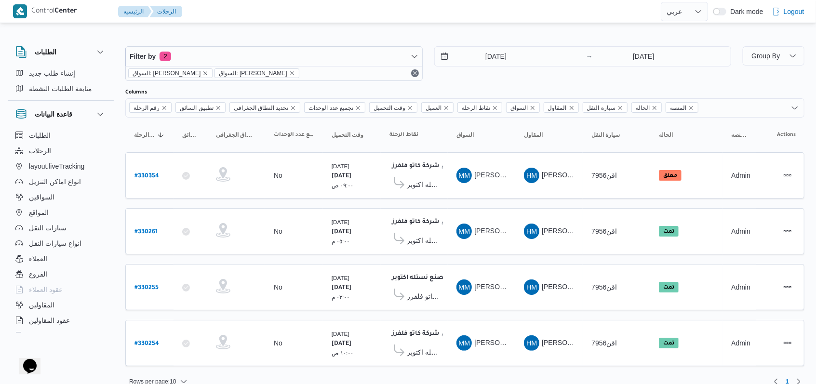
click at [499, 75] on div "9/8/2025 → 10/8/2025" at bounding box center [584, 63] width 298 height 35
click at [138, 180] on div "# 330354" at bounding box center [150, 175] width 38 height 21
click at [143, 176] on b "# 330354" at bounding box center [147, 176] width 25 height 7
select select "ar"
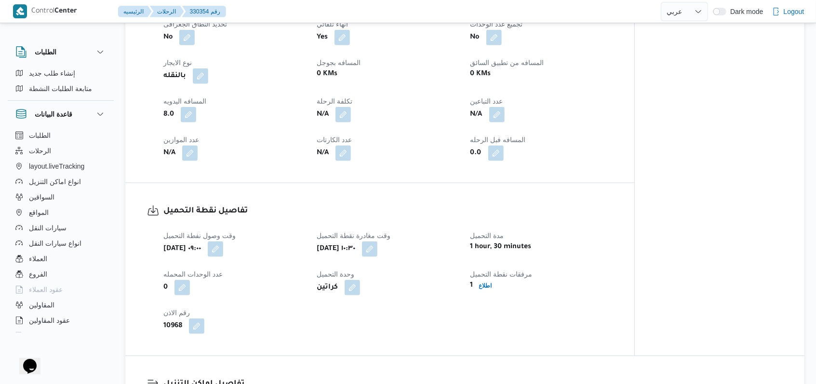
scroll to position [643, 0]
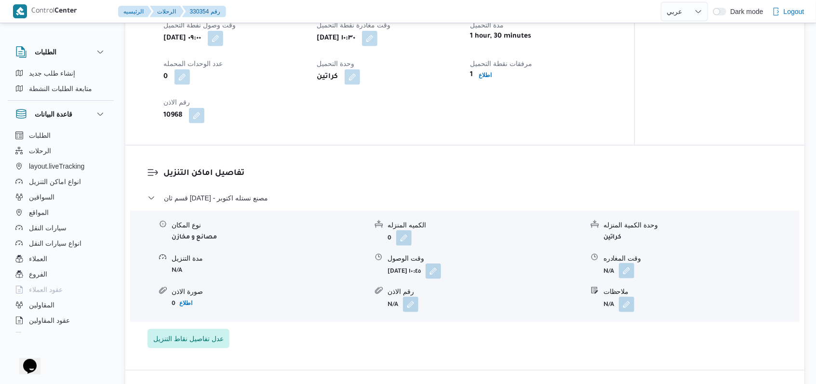
click at [632, 263] on button "button" at bounding box center [626, 270] width 15 height 15
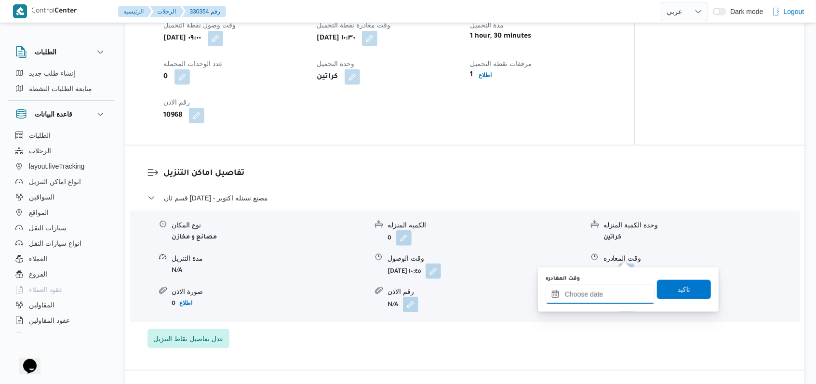
click at [610, 295] on input "وقت المغادره" at bounding box center [600, 294] width 109 height 19
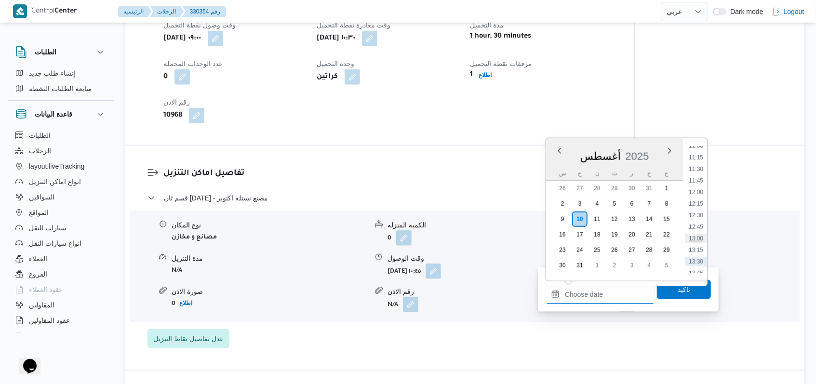
scroll to position [494, 0]
click at [698, 211] on li "12:00" at bounding box center [696, 212] width 22 height 10
type input "١٠/٠٨/٢٠٢٥ ١٢:٠٠"
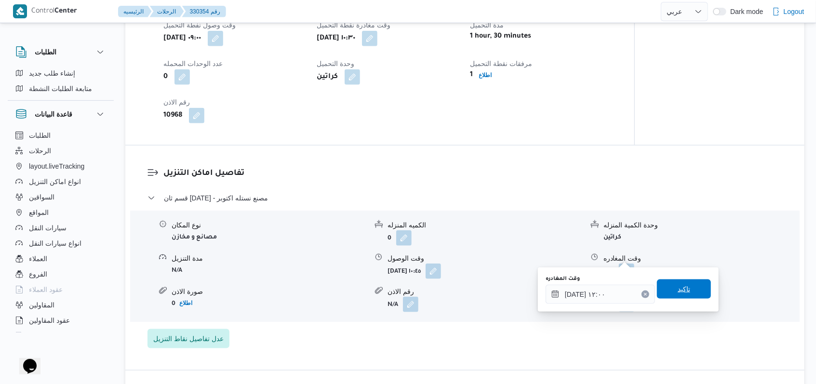
click at [690, 282] on span "تاكيد" at bounding box center [684, 289] width 54 height 19
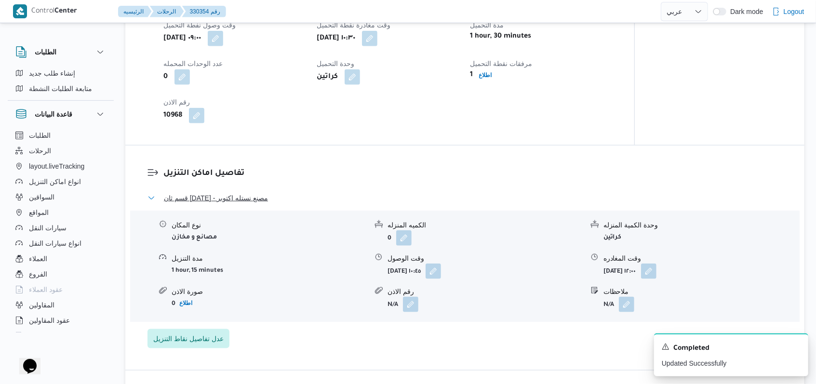
click at [210, 192] on span "قسم ثان 6 أكتوبر - مصنع نستله اكتوبر" at bounding box center [216, 198] width 104 height 12
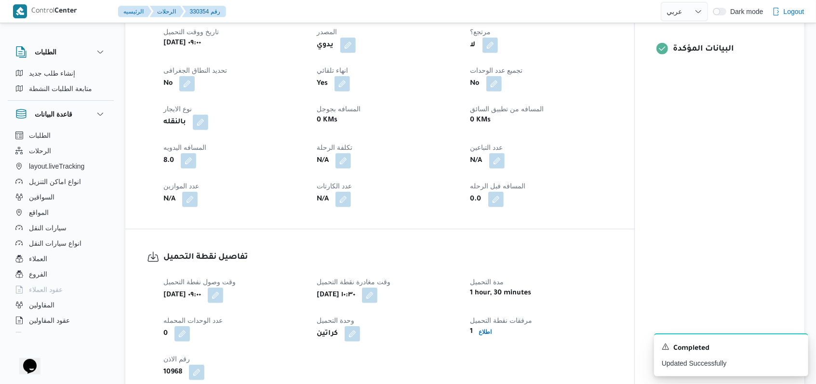
scroll to position [0, 0]
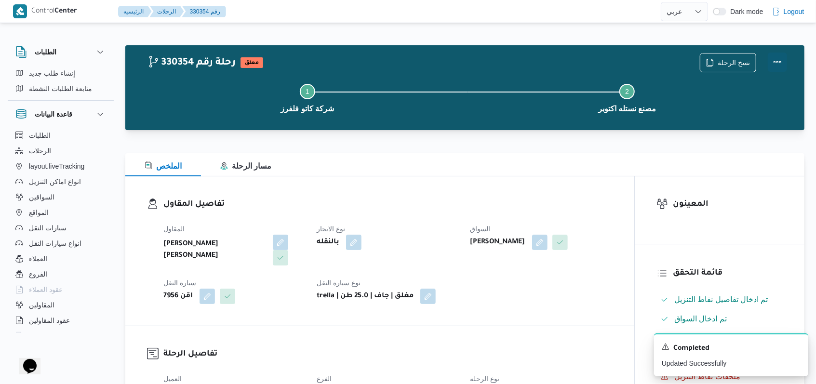
click at [774, 68] on button "Actions" at bounding box center [777, 62] width 19 height 19
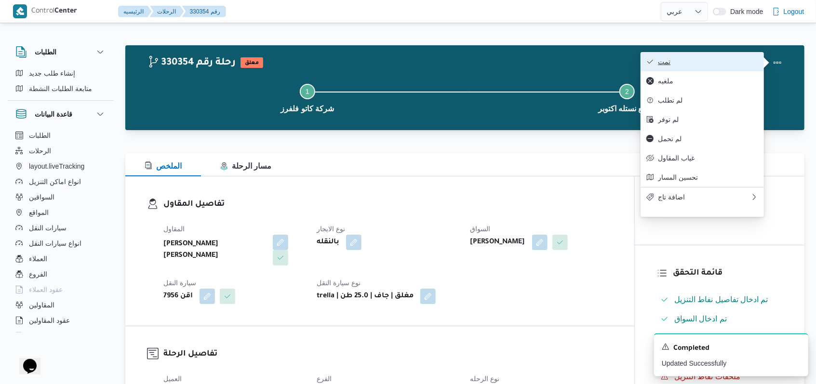
click at [703, 69] on button "تمت" at bounding box center [702, 61] width 123 height 19
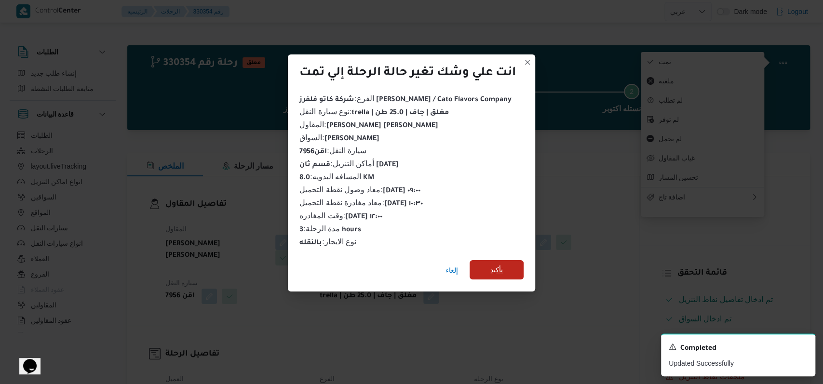
click at [510, 261] on span "تأكيد" at bounding box center [497, 269] width 54 height 19
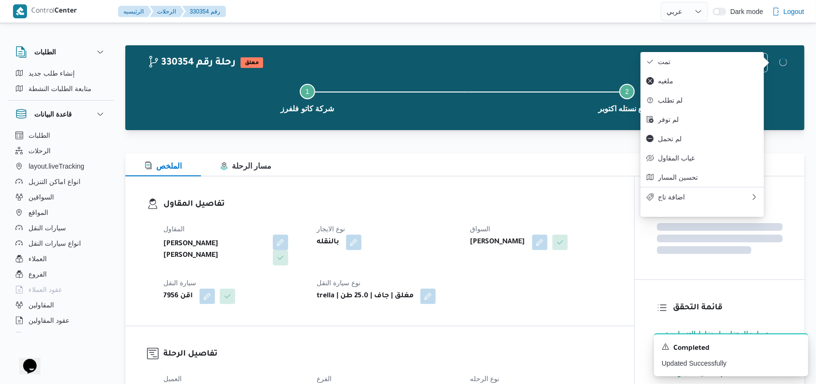
click at [416, 235] on div "بالنقله" at bounding box center [388, 242] width 144 height 17
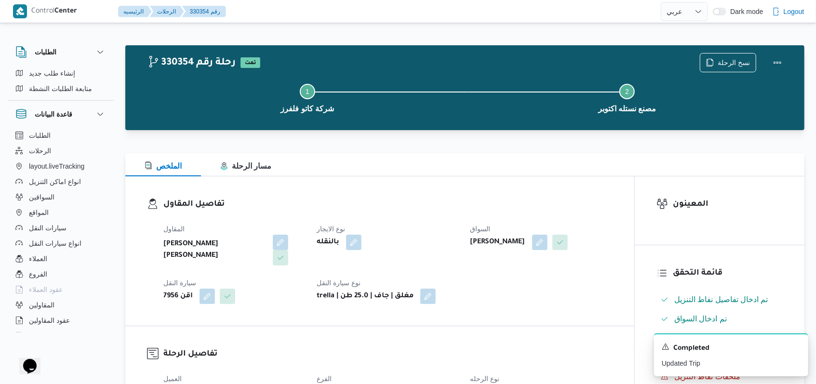
select select "ar"
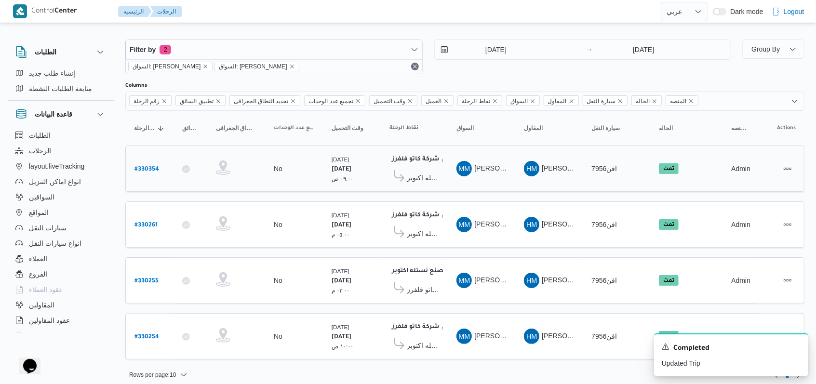
scroll to position [8, 0]
click at [145, 277] on b "# 330255" at bounding box center [147, 280] width 24 height 7
select select "ar"
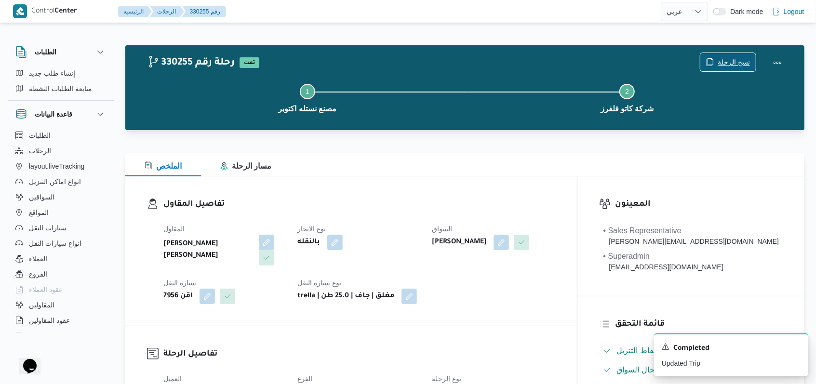
click at [731, 59] on span "نسخ الرحلة" at bounding box center [734, 62] width 32 height 12
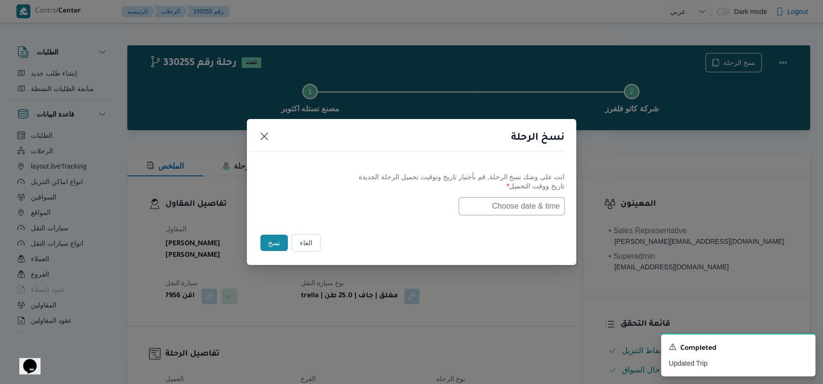
click at [489, 214] on input "text" at bounding box center [512, 206] width 106 height 18
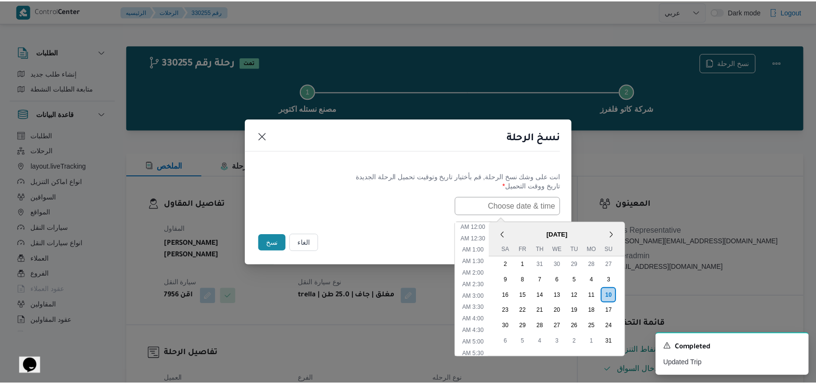
scroll to position [250, 0]
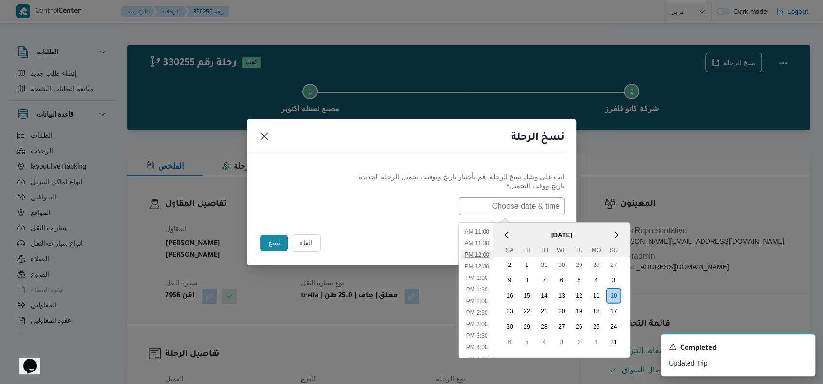
click at [485, 254] on li "12:00 PM" at bounding box center [477, 255] width 32 height 10
type input "10/08/2025 12:00PM"
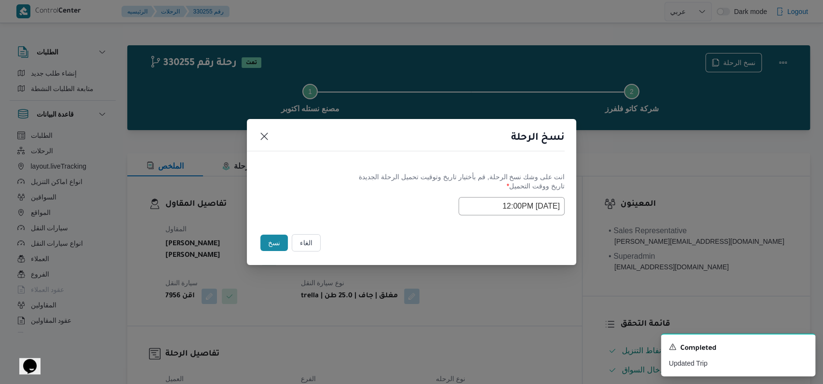
click at [358, 189] on label "تاريخ ووقت التحميل *" at bounding box center [411, 189] width 306 height 15
click at [275, 237] on button "نسخ" at bounding box center [273, 243] width 27 height 16
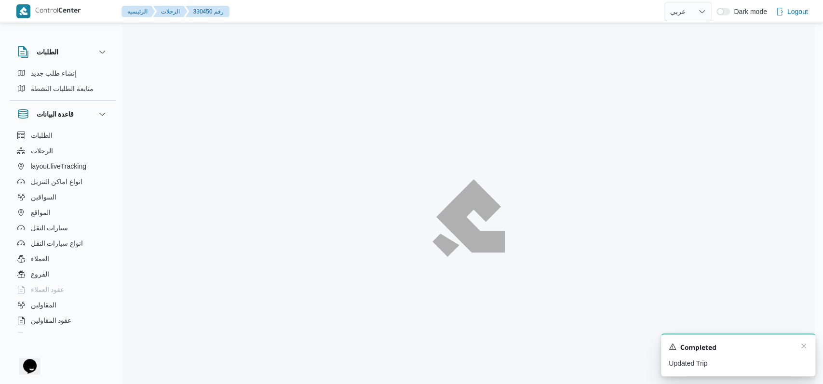
click at [803, 348] on div "A new notification appears Completed Updated Trip" at bounding box center [738, 355] width 154 height 43
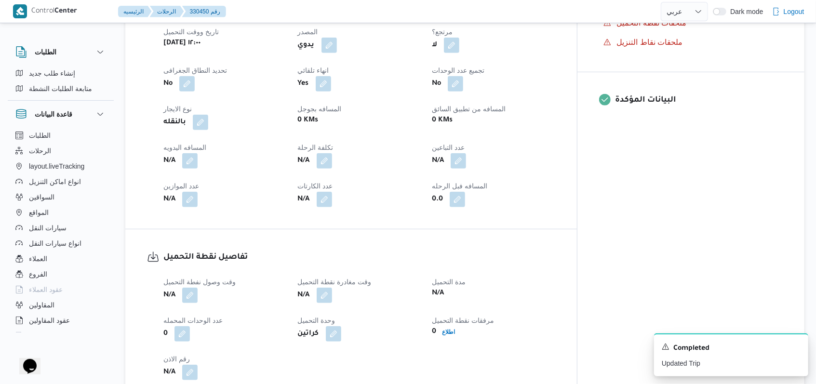
scroll to position [514, 0]
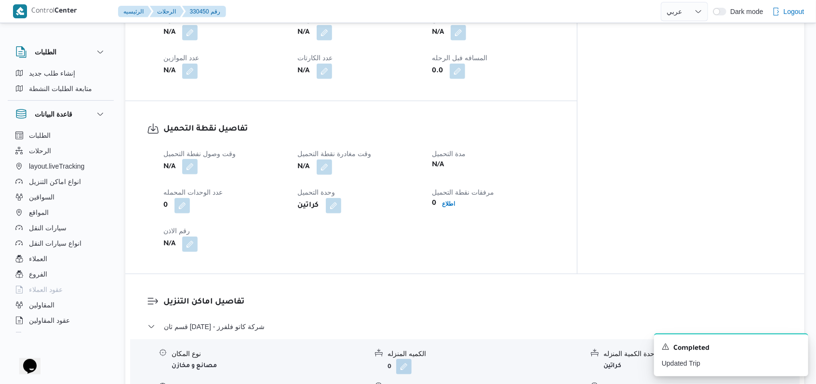
click at [190, 159] on button "button" at bounding box center [189, 166] width 15 height 15
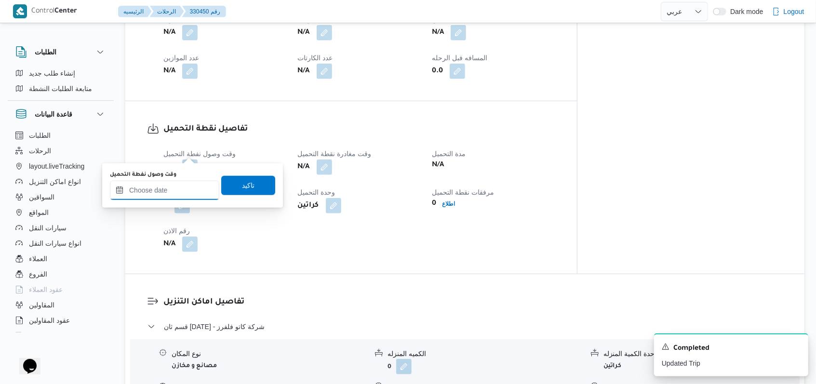
click at [162, 184] on input "وقت وصول نفطة التحميل" at bounding box center [164, 190] width 109 height 19
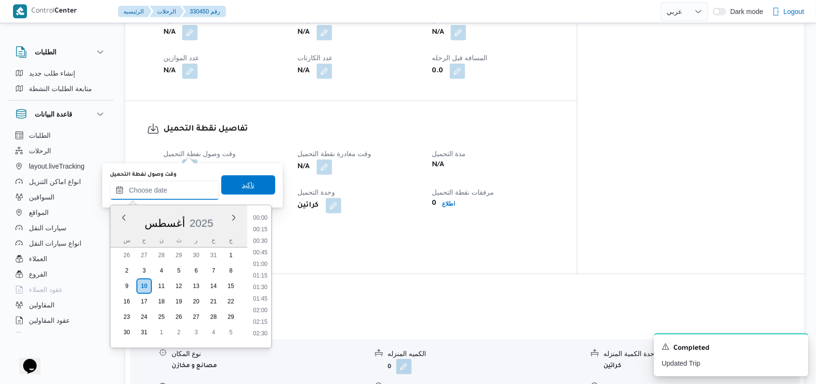
scroll to position [559, 0]
click at [262, 217] on li "12:00" at bounding box center [260, 215] width 22 height 10
type input "١٠/٠٨/٢٠٢٥ ١٢:٠٠"
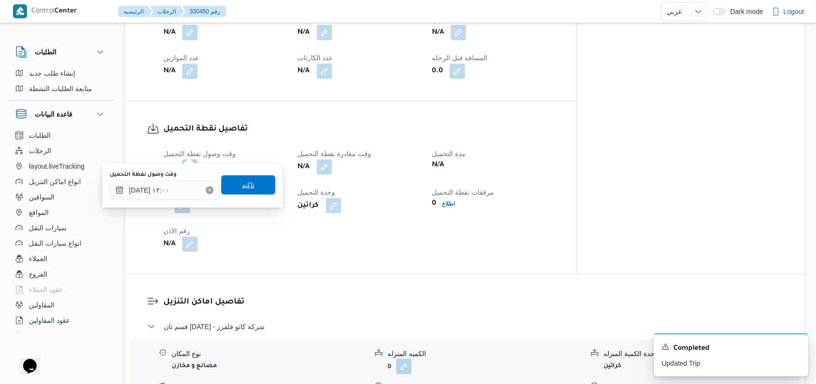
click at [252, 187] on span "تاكيد" at bounding box center [248, 185] width 54 height 19
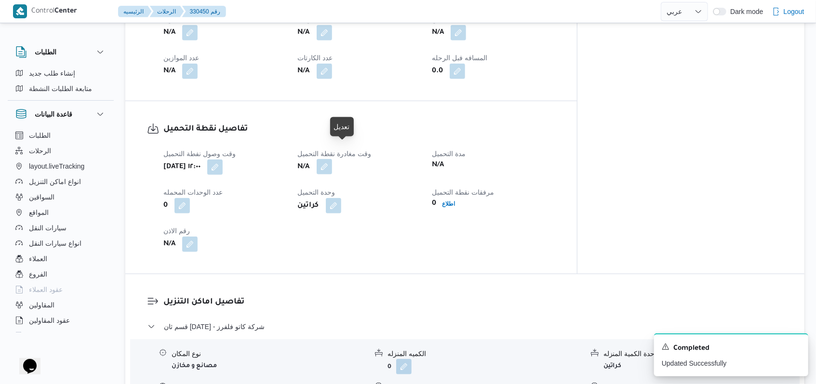
click at [332, 159] on button "button" at bounding box center [324, 166] width 15 height 15
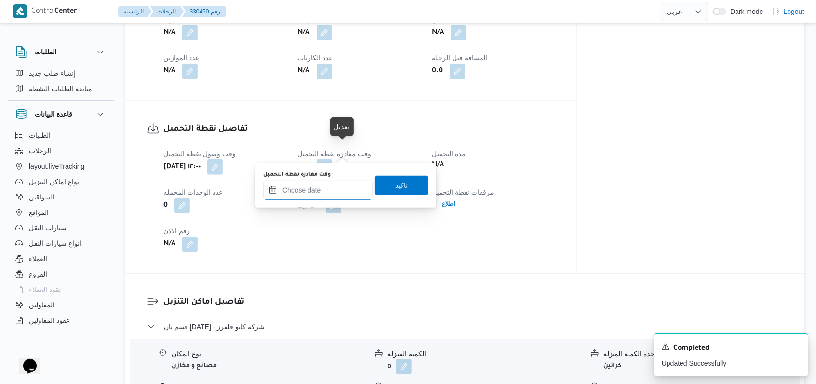
click at [334, 183] on input "وقت مغادرة نقطة التحميل" at bounding box center [317, 190] width 109 height 19
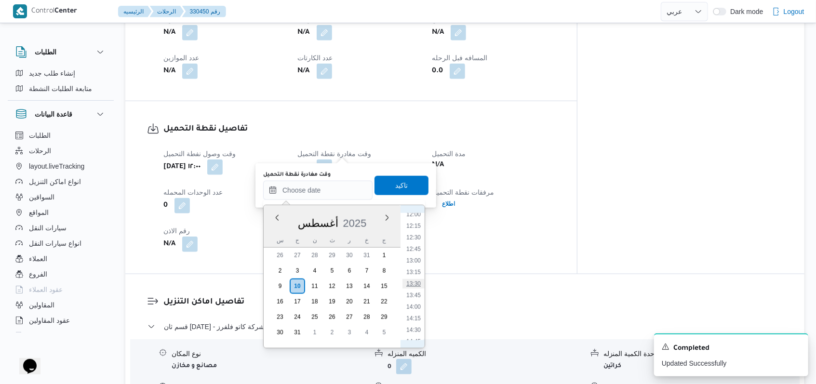
click at [418, 284] on li "13:30" at bounding box center [414, 284] width 22 height 10
type input "١٠/٠٨/٢٠٢٥ ١٣:٣٠"
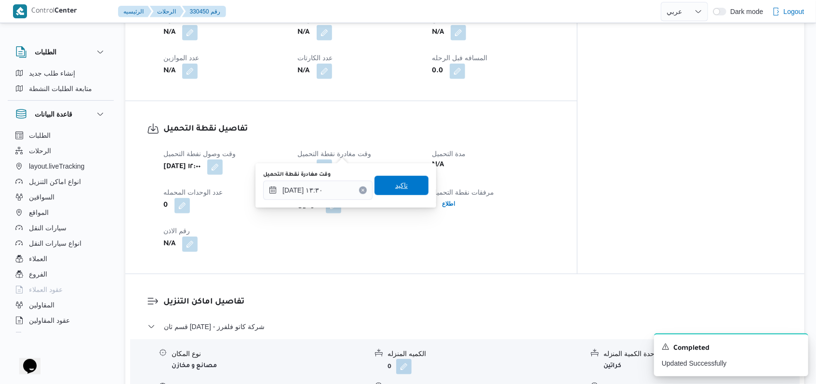
click at [405, 195] on span "تاكيد" at bounding box center [402, 185] width 54 height 19
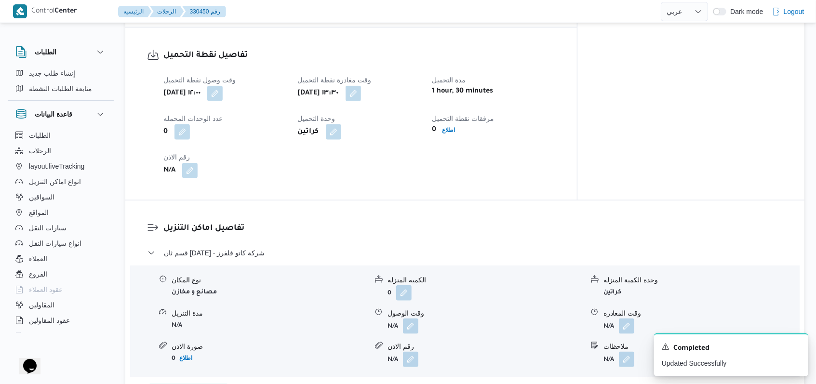
scroll to position [707, 0]
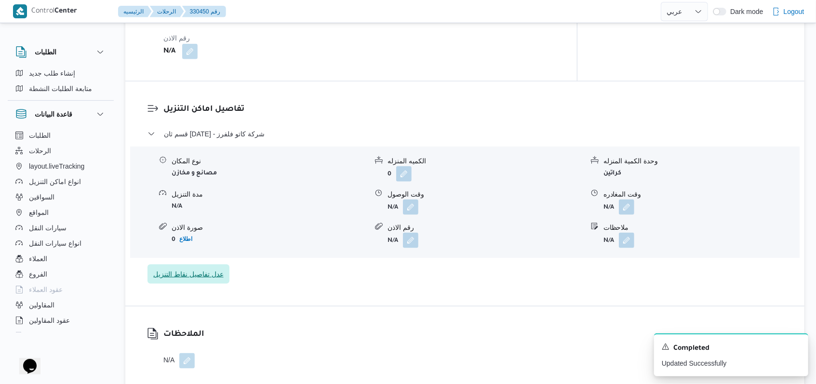
click at [227, 265] on span "عدل تفاصيل نقاط التنزيل" at bounding box center [189, 274] width 82 height 19
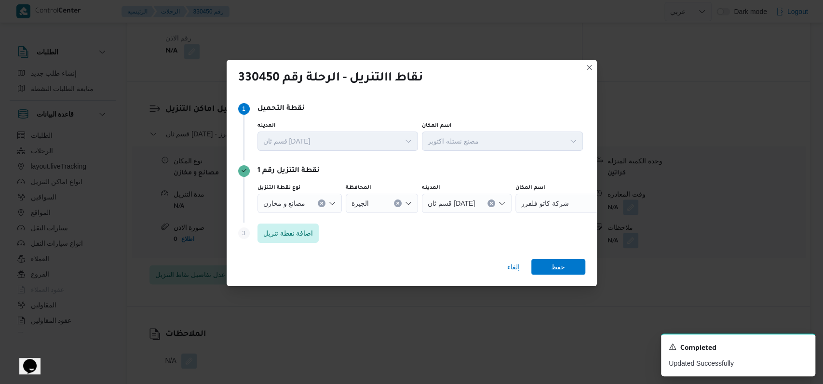
click at [543, 198] on span "شركة كاتو فلفرز" at bounding box center [545, 203] width 48 height 11
type input "k"
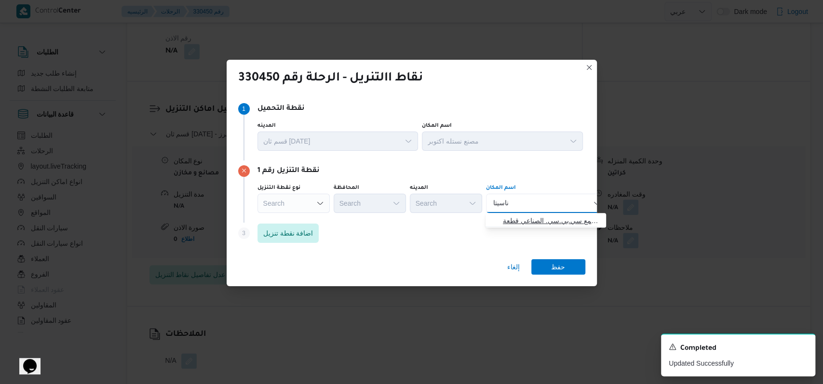
type input "ناسيتا"
click at [538, 213] on span "شركة ناسيتا - اكتوبر | ‫مجمع سي.بي.سي. الصناعي قطعة‬ | null" at bounding box center [546, 220] width 113 height 15
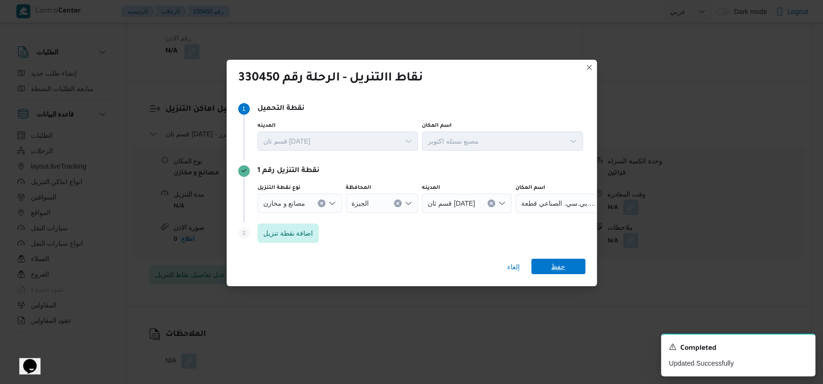
click at [559, 266] on span "حفظ" at bounding box center [558, 266] width 14 height 15
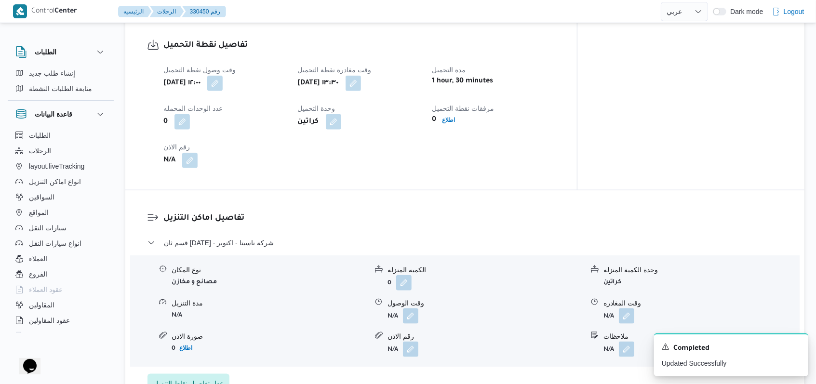
scroll to position [579, 0]
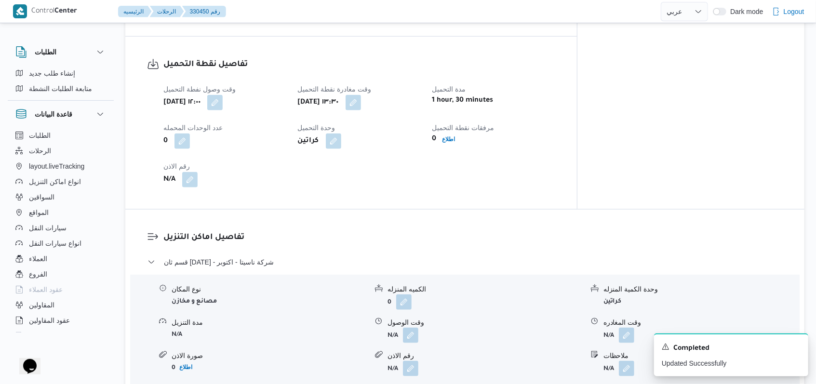
click at [189, 172] on button "button" at bounding box center [189, 179] width 15 height 15
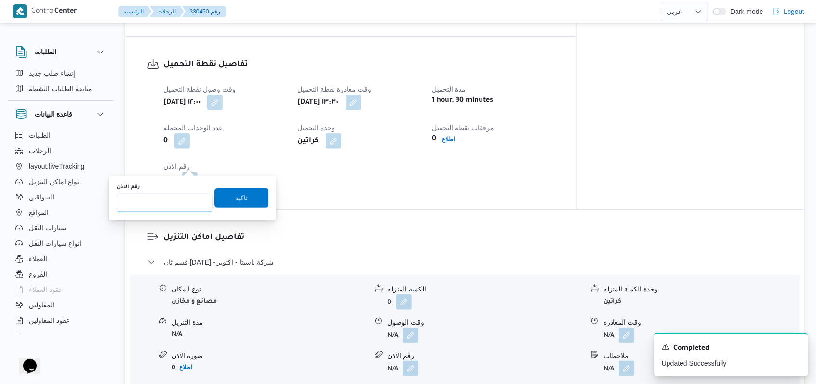
click at [169, 203] on input "رقم الاذن" at bounding box center [165, 202] width 96 height 19
type input "04699"
click at [239, 203] on span "تاكيد" at bounding box center [241, 198] width 13 height 12
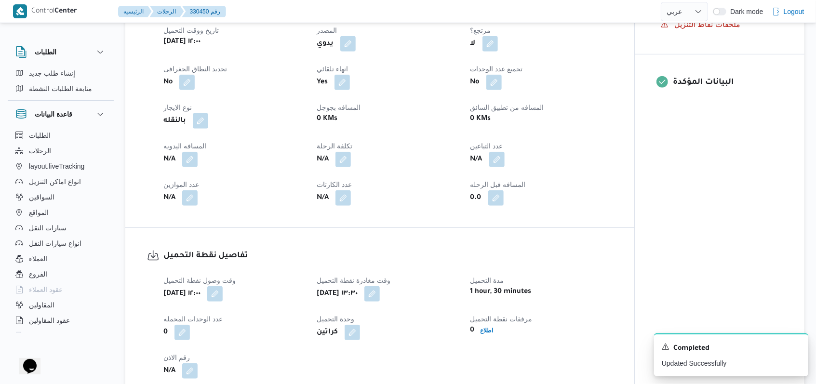
scroll to position [386, 0]
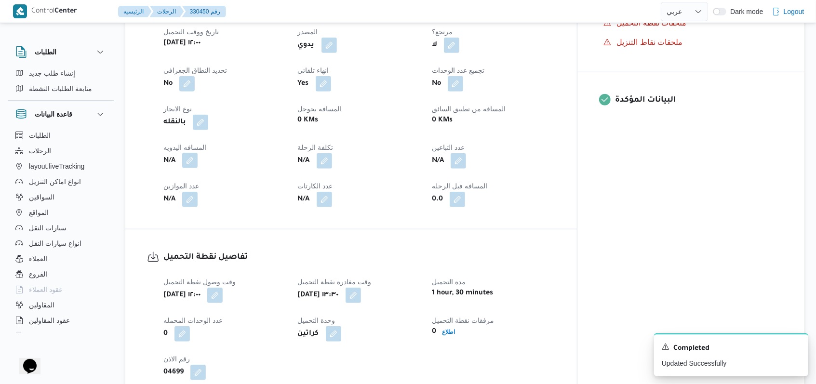
click at [186, 153] on button "button" at bounding box center [189, 160] width 15 height 15
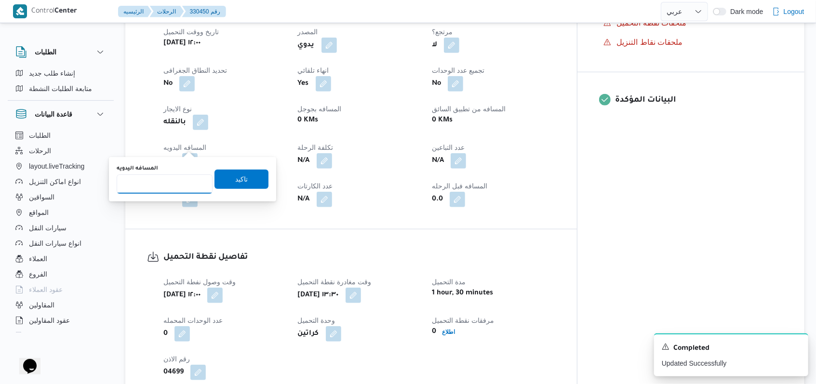
click at [150, 188] on input "المسافه اليدويه" at bounding box center [165, 184] width 96 height 19
type input "8"
click at [217, 181] on span "تاكيد" at bounding box center [242, 179] width 54 height 19
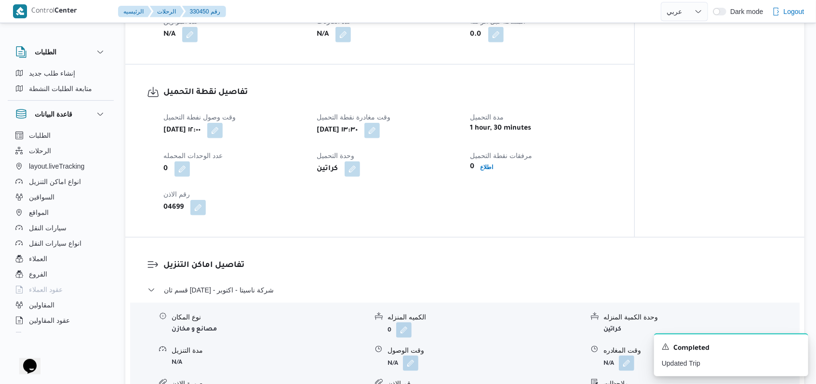
scroll to position [579, 0]
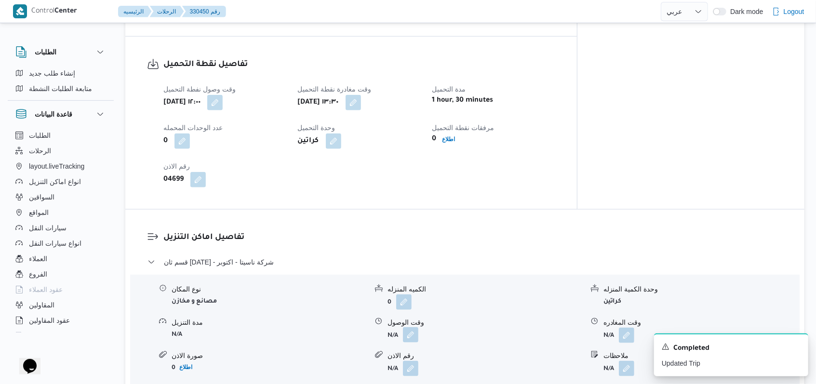
click at [405, 327] on button "button" at bounding box center [410, 334] width 15 height 15
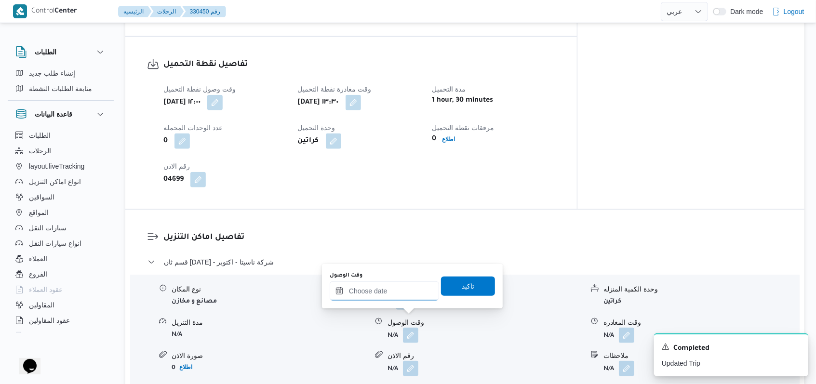
click at [382, 292] on input "وقت الوصول" at bounding box center [384, 291] width 109 height 19
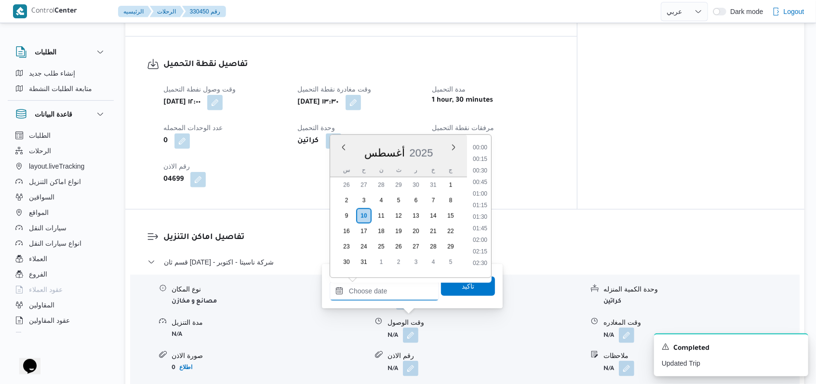
scroll to position [559, 0]
click at [480, 227] on li "13:45" at bounding box center [480, 225] width 22 height 10
type input "١٠/٠٨/٢٠٢٥ ١٣:٤٥"
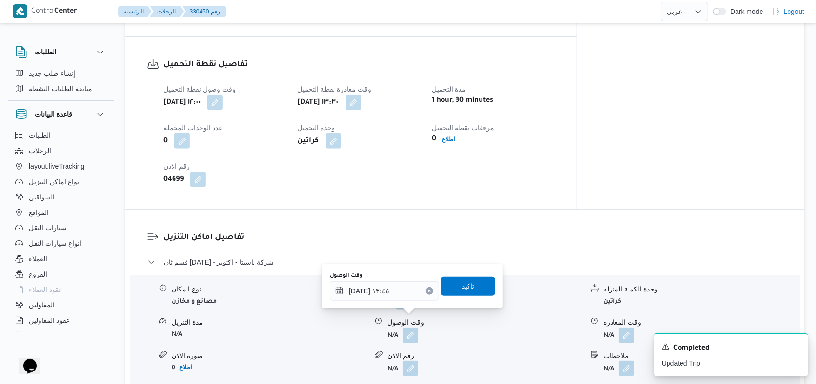
click at [450, 213] on div "تفاصيل اماكن التنزيل قسم ثان 6 أكتوبر - شركة ناسيتا - اكتوبر نوع المكان مصانع و…" at bounding box center [465, 322] width 680 height 225
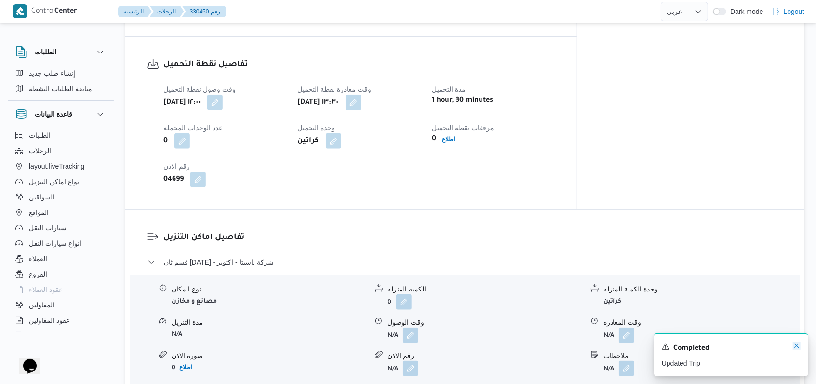
click at [795, 350] on icon "Dismiss toast" at bounding box center [797, 346] width 8 height 8
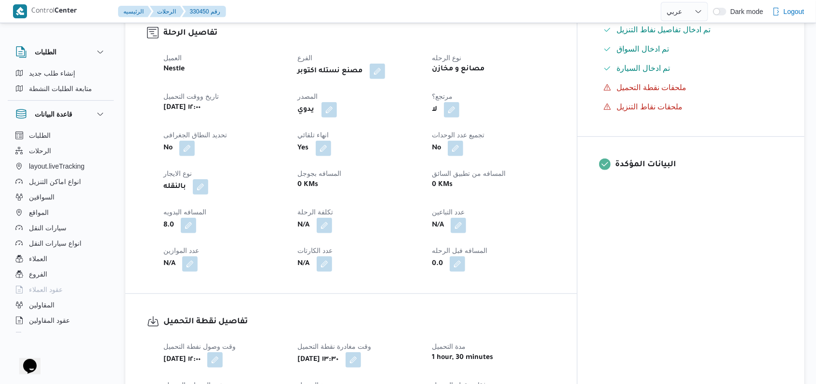
scroll to position [514, 0]
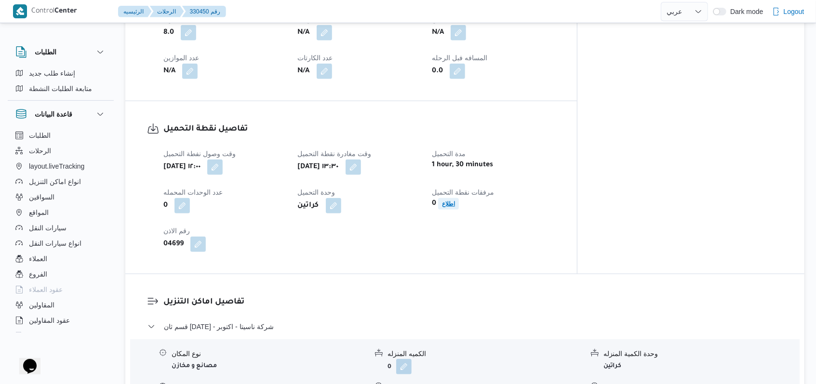
click at [455, 201] on b "اطلاع" at bounding box center [448, 204] width 13 height 7
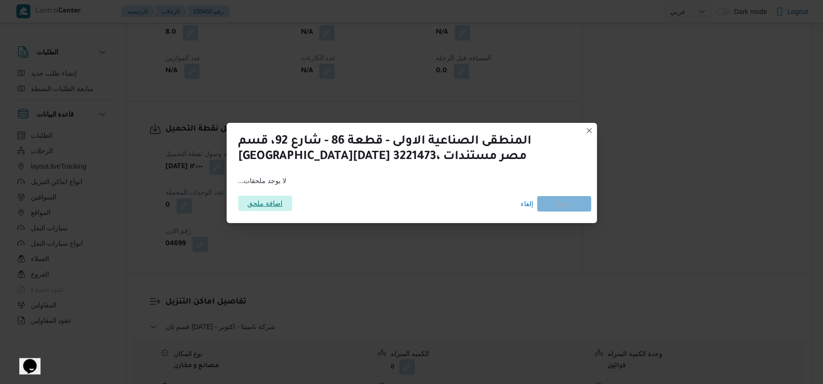
click at [271, 204] on span "اضافة ملحق" at bounding box center [264, 203] width 35 height 15
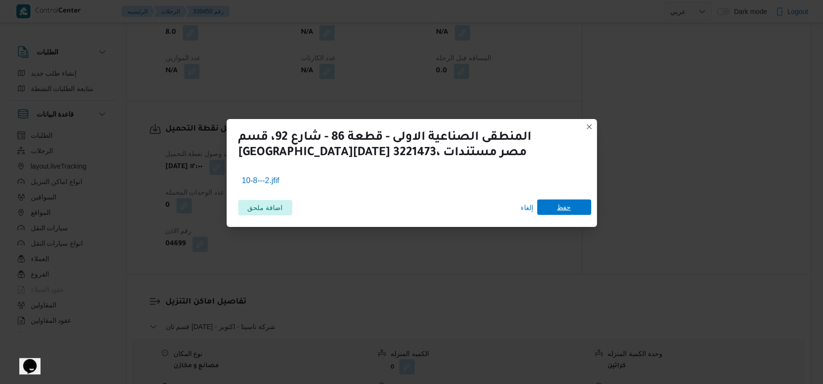
click at [571, 208] on span "حفظ" at bounding box center [564, 207] width 54 height 15
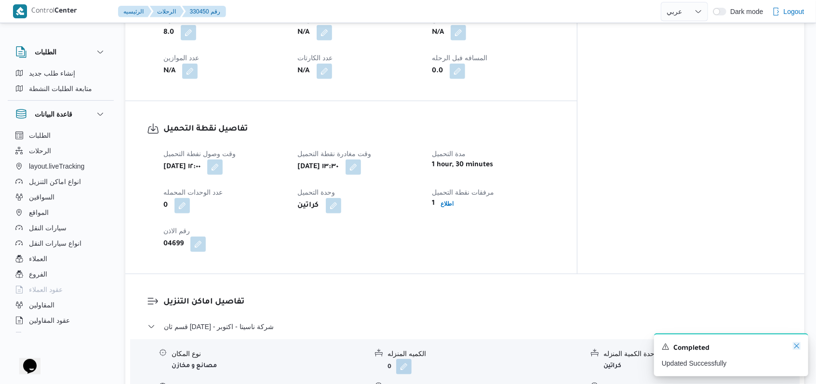
click at [799, 349] on icon "Dismiss toast" at bounding box center [797, 346] width 8 height 8
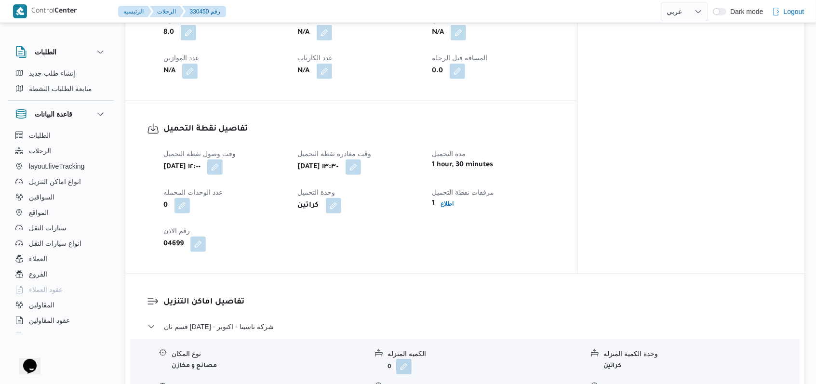
click at [497, 274] on div "تفاصيل اماكن التنزيل قسم ثان 6 أكتوبر - شركة ناسيتا - اكتوبر نوع المكان مصانع و…" at bounding box center [465, 386] width 680 height 225
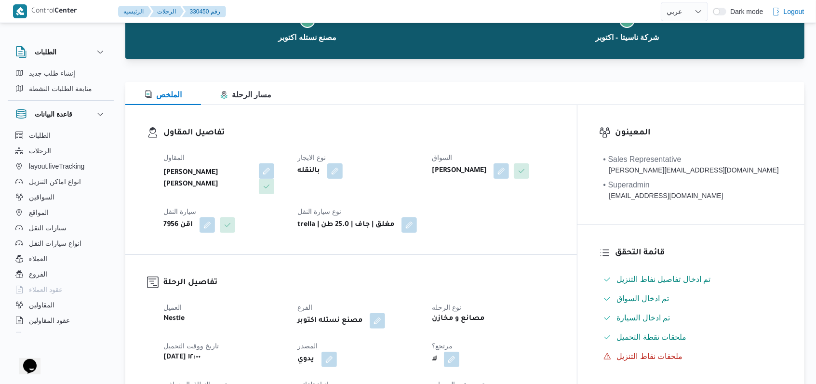
scroll to position [0, 0]
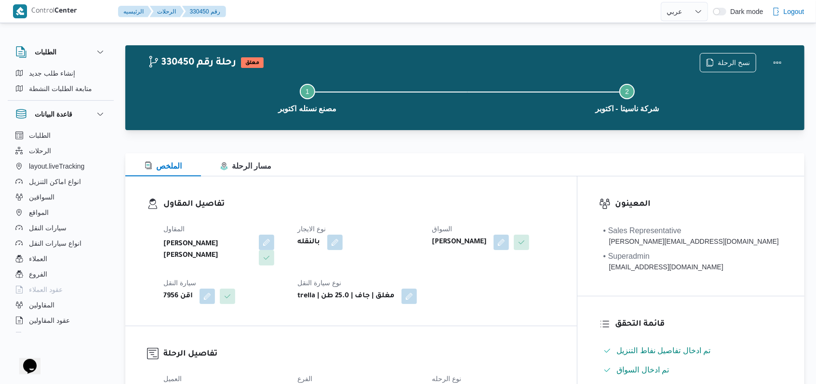
click at [421, 223] on dt "نوع الايجار" at bounding box center [359, 229] width 123 height 12
select select "ar"
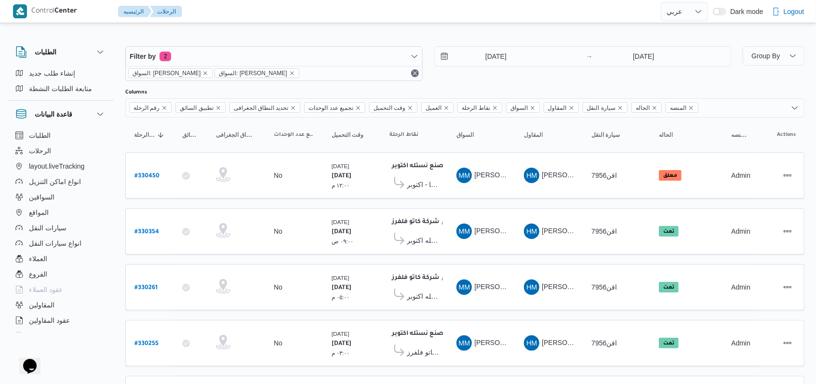
click at [509, 66] on div "9/8/2025 → 10/8/2025" at bounding box center [584, 56] width 298 height 20
click at [497, 53] on input "9/8/2025" at bounding box center [489, 56] width 109 height 19
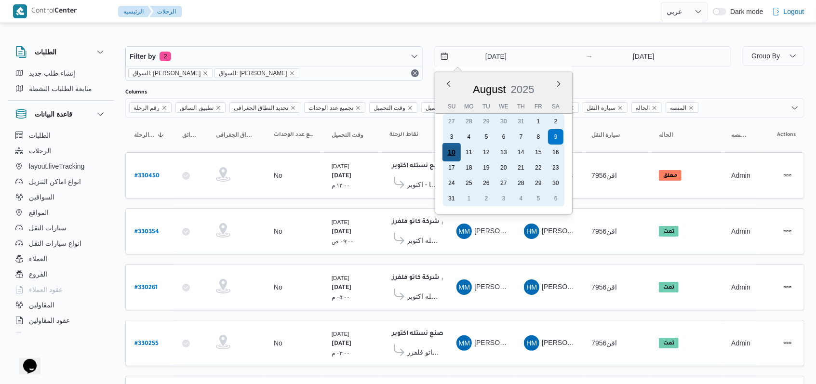
click at [456, 154] on div "10" at bounding box center [451, 152] width 18 height 18
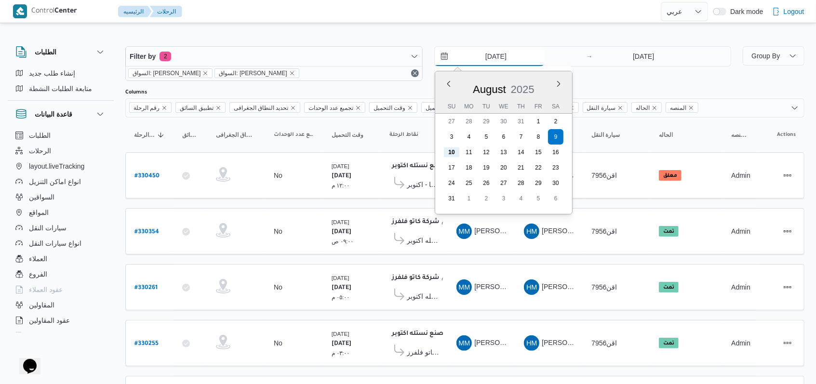
type input "[DATE]"
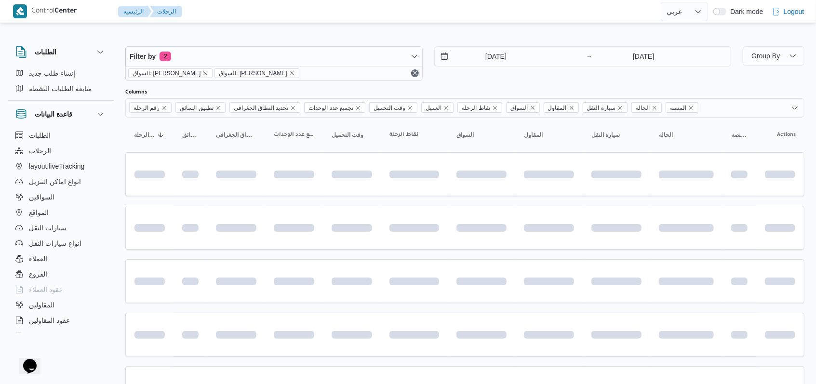
click at [582, 77] on div "10/8/2025 → 10/8/2025" at bounding box center [584, 63] width 298 height 35
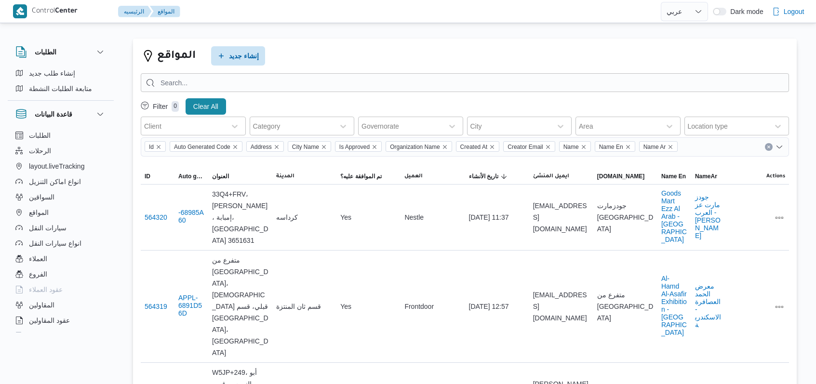
select select "ar"
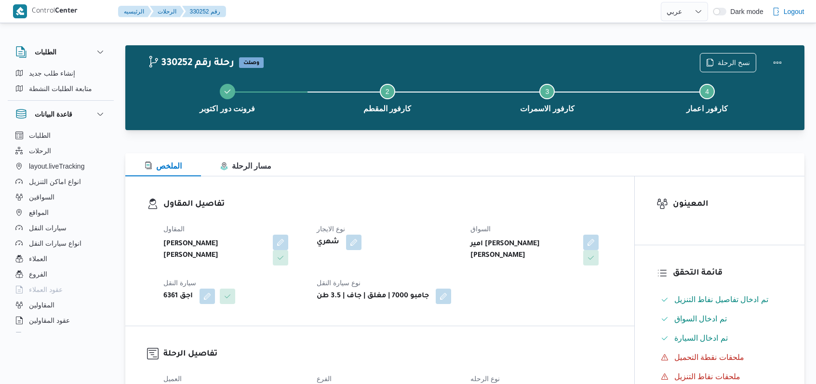
select select "ar"
click at [416, 198] on h3 "تفاصيل المقاول" at bounding box center [387, 204] width 449 height 13
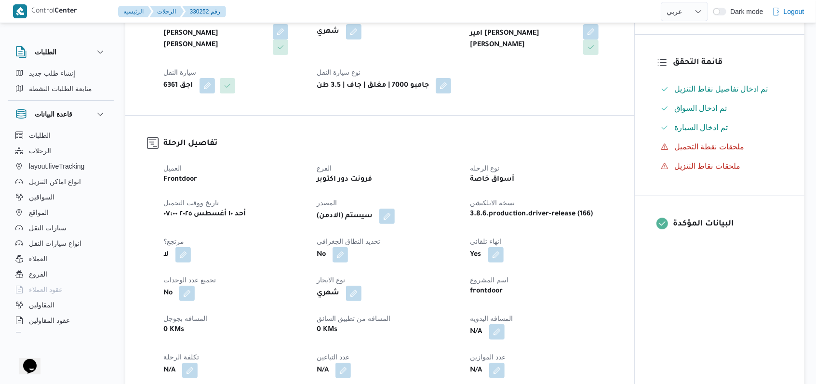
scroll to position [579, 0]
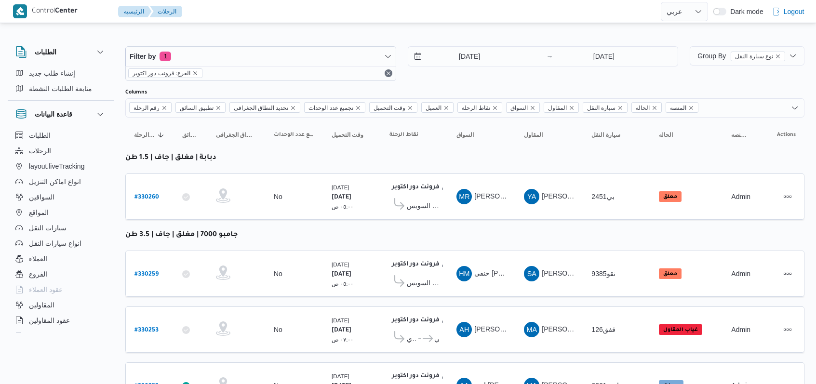
select select "ar"
